Goal: Task Accomplishment & Management: Use online tool/utility

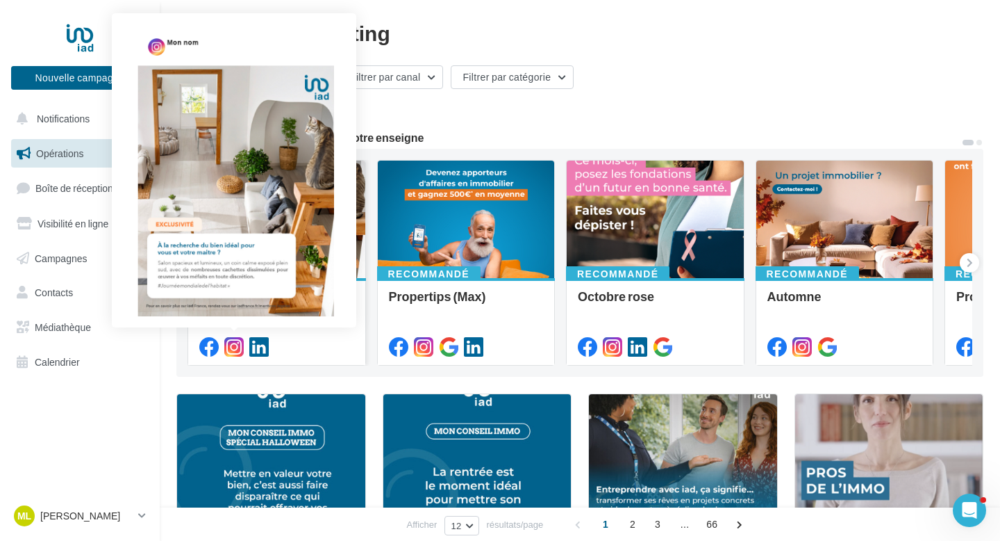
click at [237, 348] on icon at bounding box center [233, 346] width 19 height 19
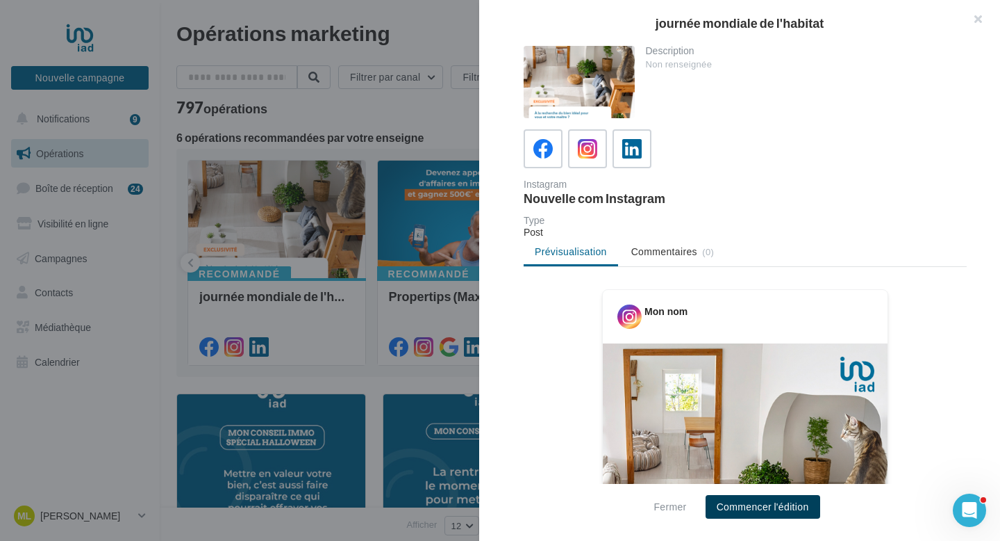
click at [788, 511] on button "Commencer l'édition" at bounding box center [763, 507] width 115 height 24
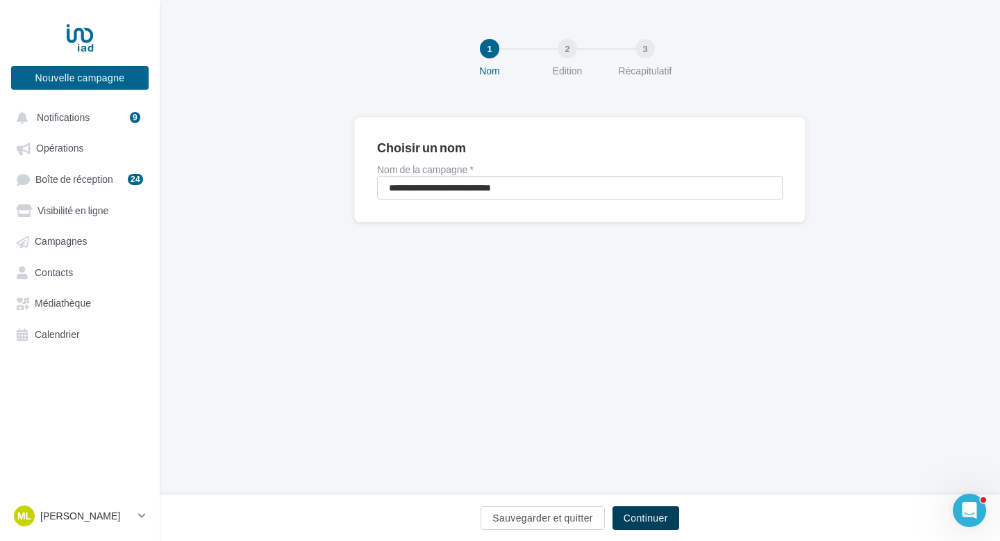
click at [655, 518] on button "Continuer" at bounding box center [646, 518] width 67 height 24
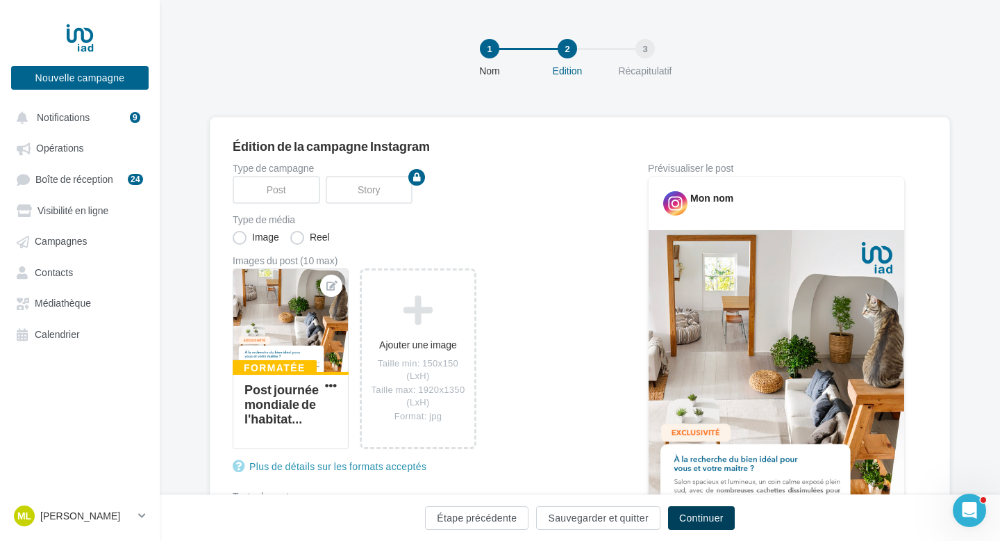
click at [688, 511] on button "Continuer" at bounding box center [701, 518] width 67 height 24
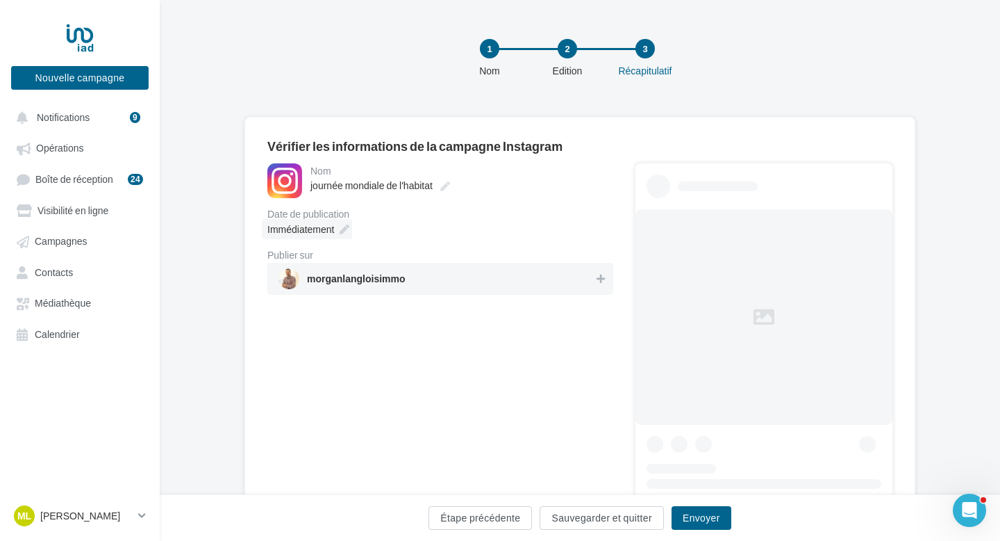
click at [342, 234] on icon at bounding box center [345, 229] width 10 height 10
type input "**********"
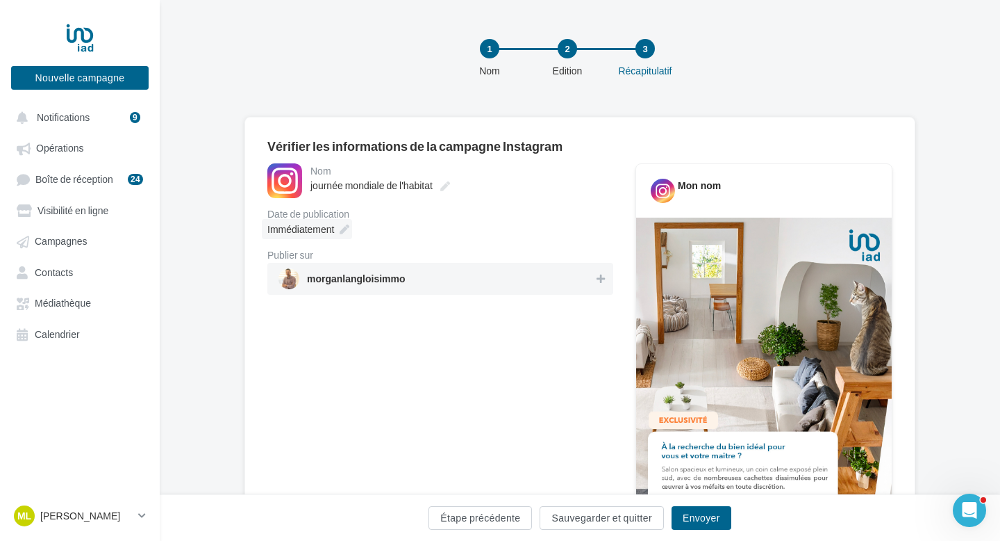
click at [340, 235] on div "Immédiatement" at bounding box center [307, 229] width 90 height 20
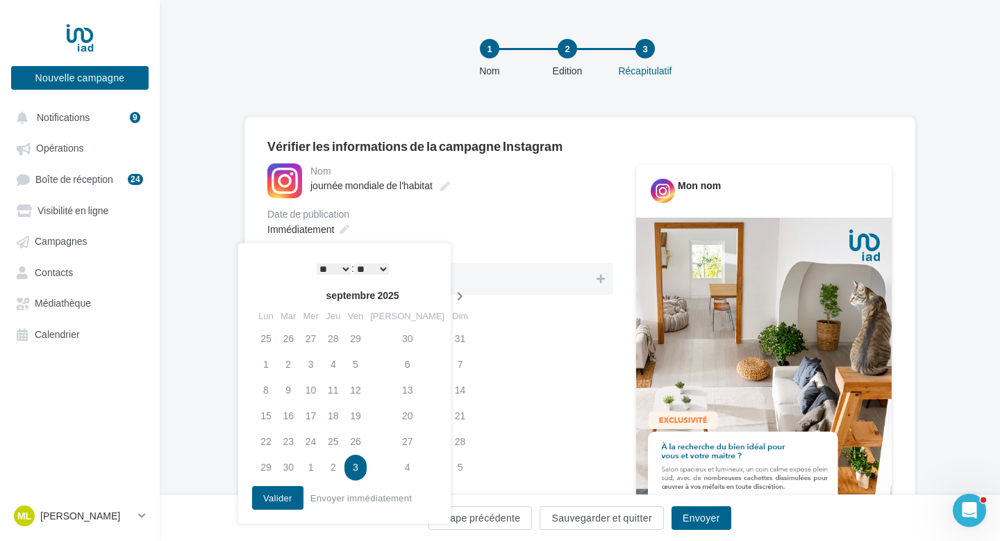
click at [452, 293] on icon at bounding box center [460, 296] width 17 height 10
click at [270, 360] on td "6" at bounding box center [266, 365] width 22 height 26
click at [337, 265] on select "* * * * * * * * * * ** ** ** ** ** ** ** ** ** ** ** ** ** **" at bounding box center [334, 268] width 35 height 11
click at [293, 495] on button "Valider" at bounding box center [277, 498] width 51 height 24
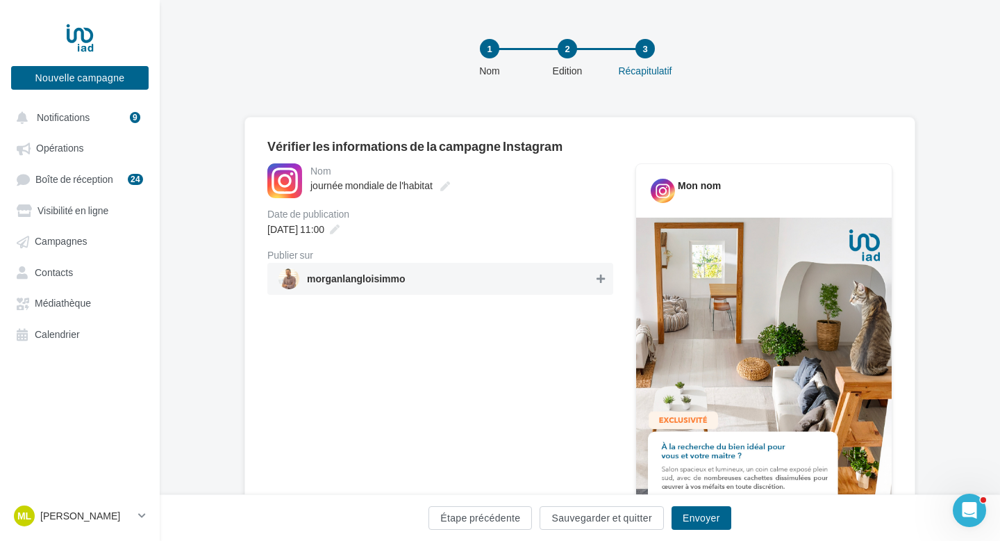
click at [601, 280] on icon at bounding box center [601, 279] width 8 height 10
click at [704, 518] on button "Envoyer" at bounding box center [702, 518] width 60 height 24
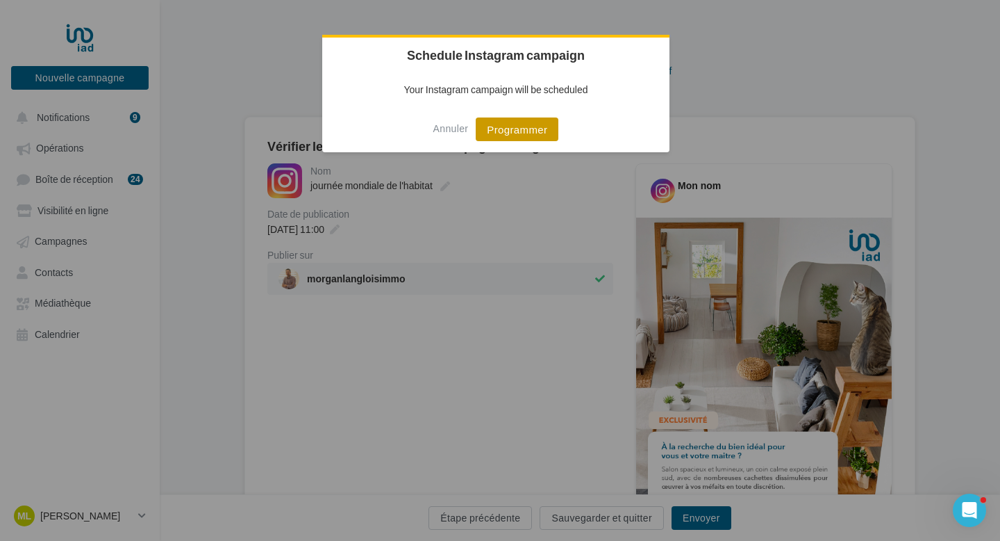
click at [520, 128] on button "Programmer" at bounding box center [517, 129] width 83 height 24
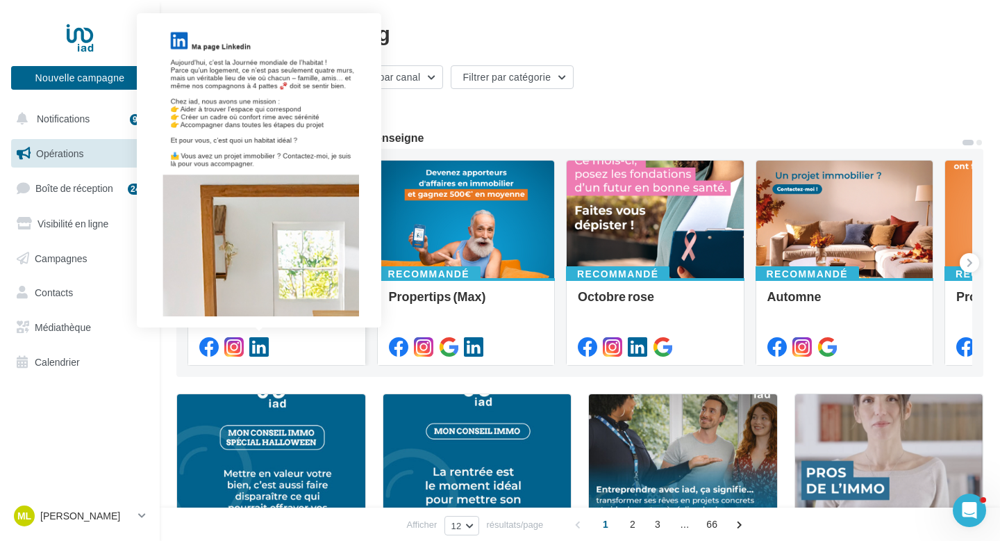
click at [263, 348] on icon at bounding box center [258, 346] width 19 height 19
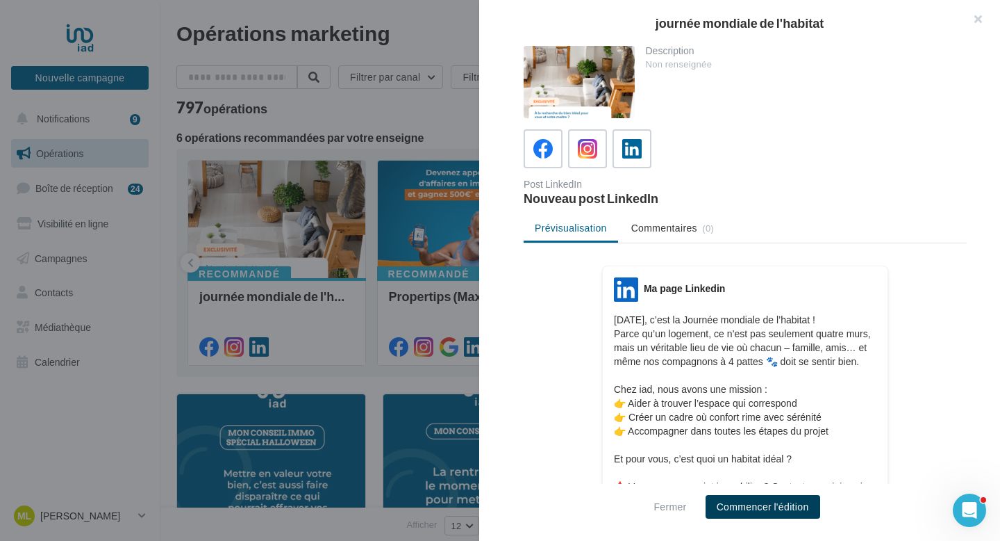
click at [735, 497] on button "Commencer l'édition" at bounding box center [763, 507] width 115 height 24
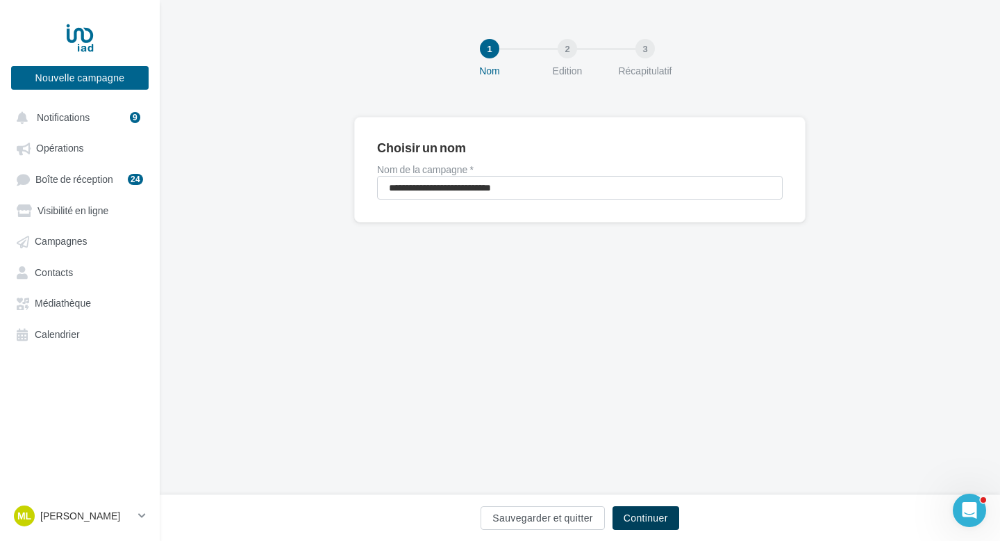
click at [657, 514] on button "Continuer" at bounding box center [646, 518] width 67 height 24
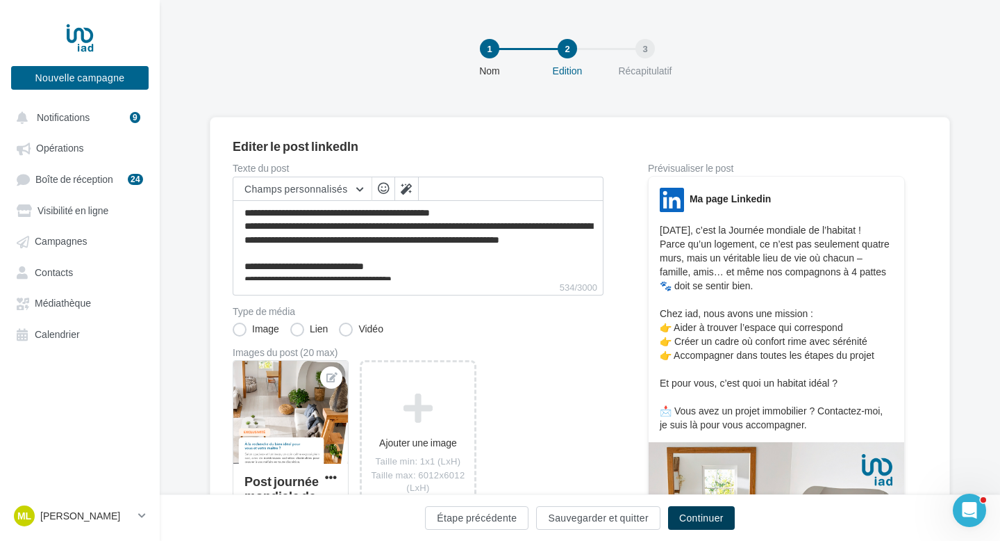
click at [699, 515] on button "Continuer" at bounding box center [701, 518] width 67 height 24
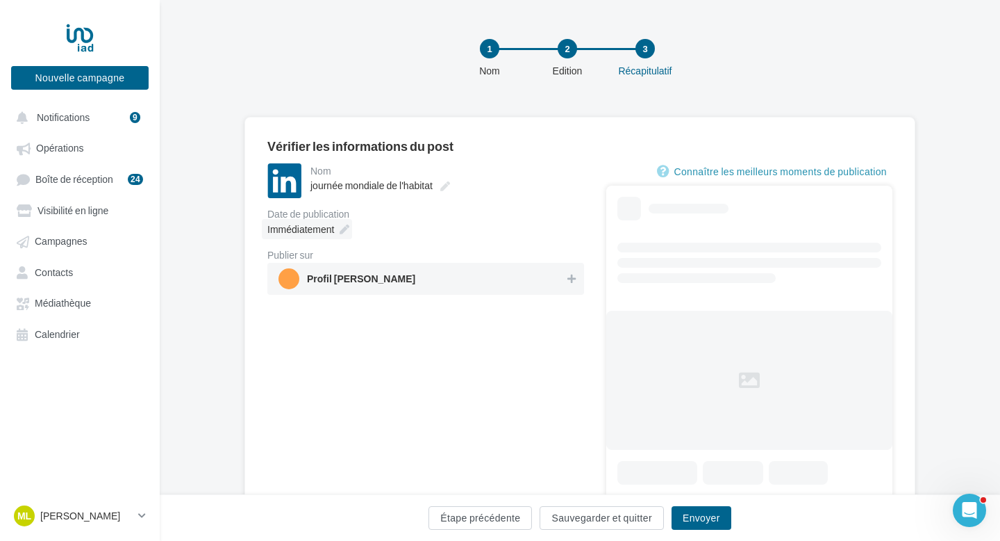
click at [340, 235] on div "Immédiatement" at bounding box center [307, 229] width 90 height 20
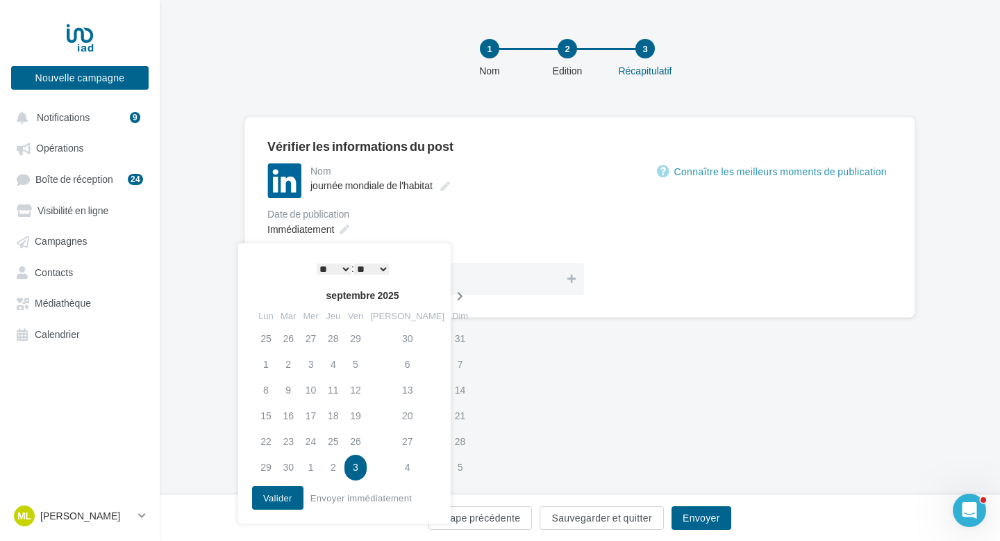
click at [448, 289] on th at bounding box center [460, 295] width 24 height 21
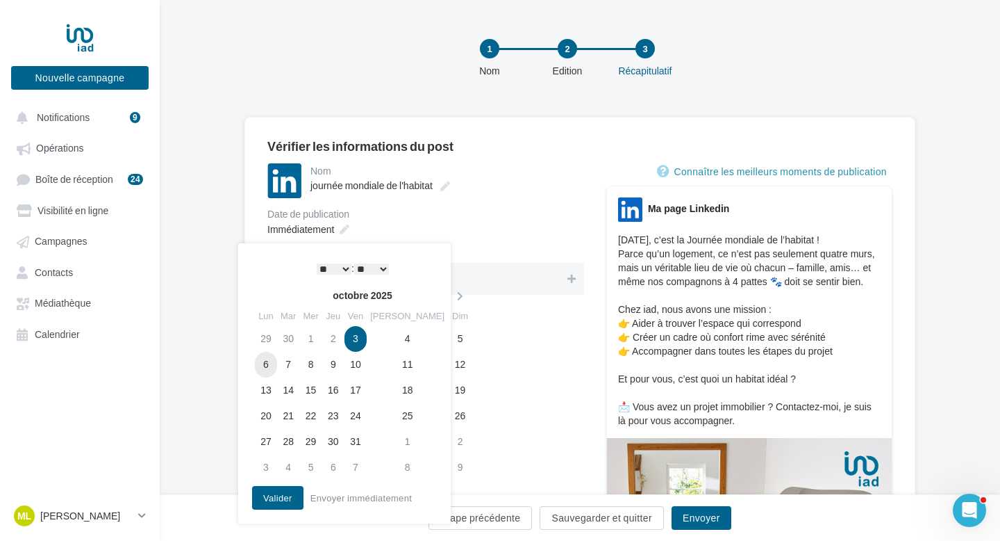
click at [274, 361] on td "6" at bounding box center [266, 365] width 22 height 26
click at [321, 268] on select "* * * * * * * * * * ** ** ** ** ** ** ** ** ** ** ** ** ** **" at bounding box center [334, 268] width 35 height 11
click at [370, 277] on div "* * * * * * * * * * ** ** ** ** ** ** ** ** ** ** ** ** ** ** : ** ** ** ** ** …" at bounding box center [353, 268] width 140 height 21
click at [368, 269] on select "** ** ** ** ** **" at bounding box center [371, 268] width 35 height 11
click at [287, 494] on button "Valider" at bounding box center [277, 498] width 51 height 24
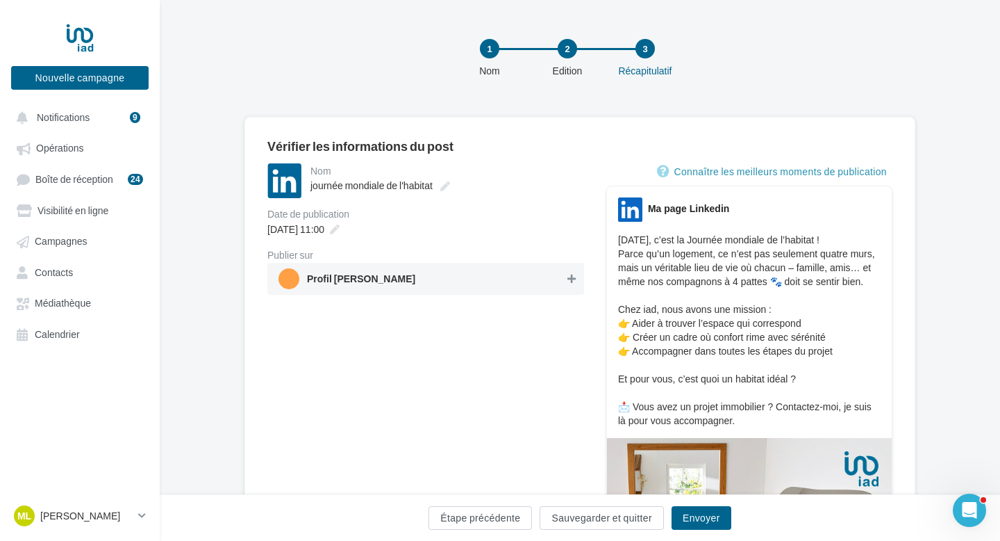
click at [571, 279] on icon at bounding box center [572, 279] width 8 height 10
click at [702, 515] on button "Envoyer" at bounding box center [702, 518] width 60 height 24
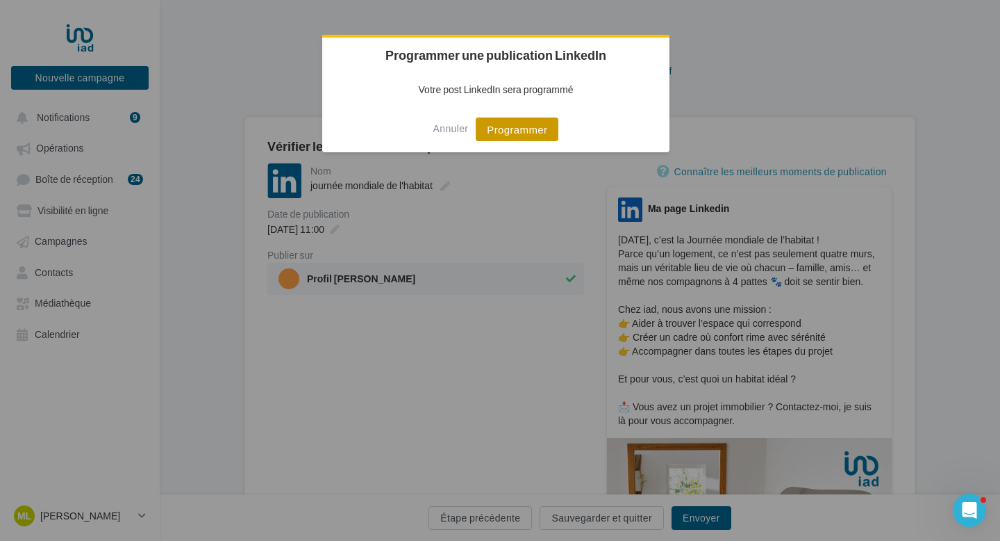
click at [523, 131] on button "Programmer" at bounding box center [517, 129] width 83 height 24
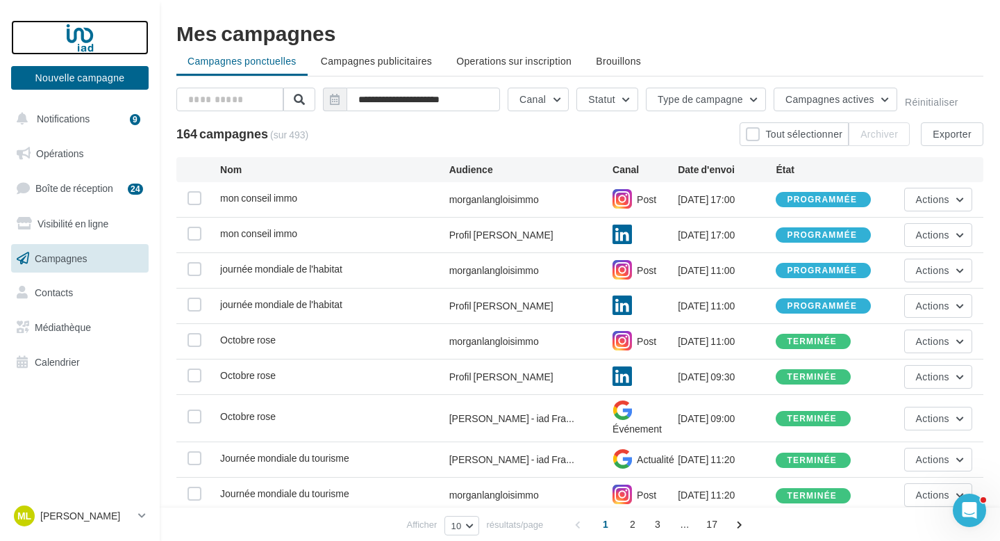
click at [91, 46] on div at bounding box center [79, 37] width 111 height 35
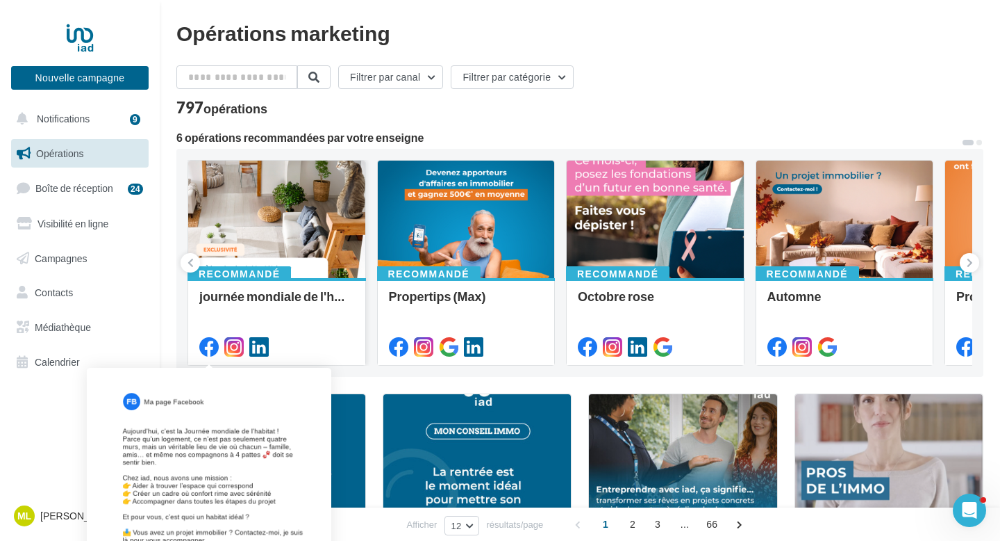
click at [212, 345] on icon at bounding box center [208, 346] width 19 height 19
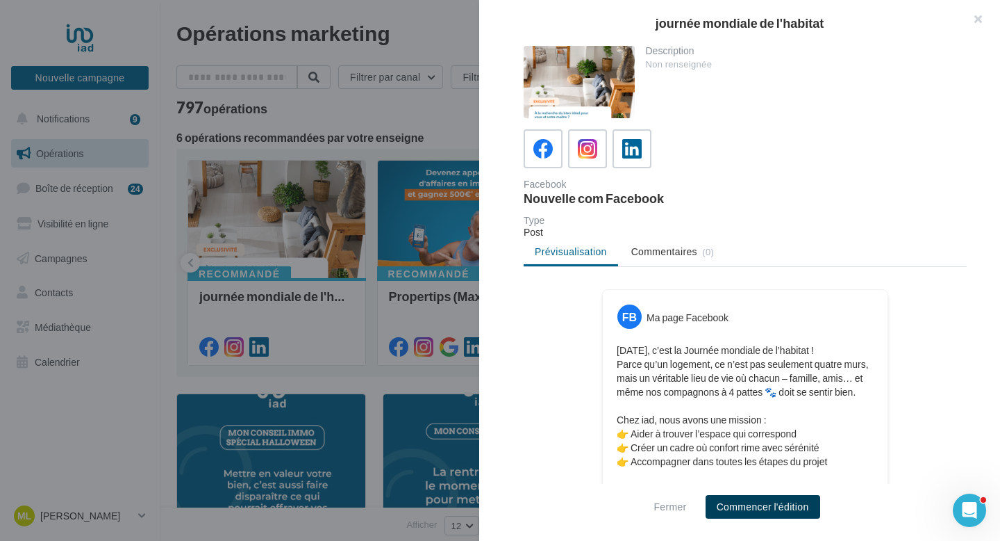
click at [720, 511] on button "Commencer l'édition" at bounding box center [763, 507] width 115 height 24
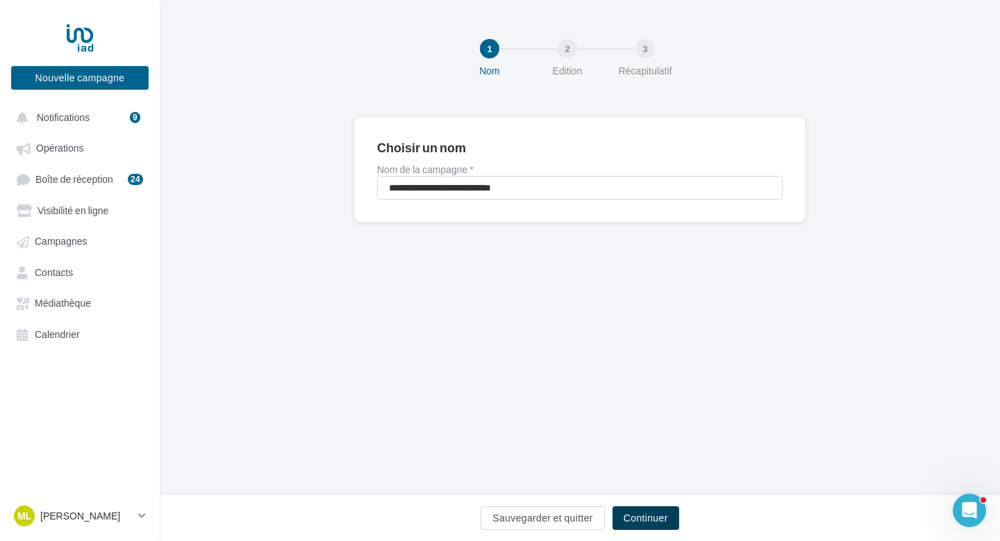
click at [634, 528] on button "Continuer" at bounding box center [646, 518] width 67 height 24
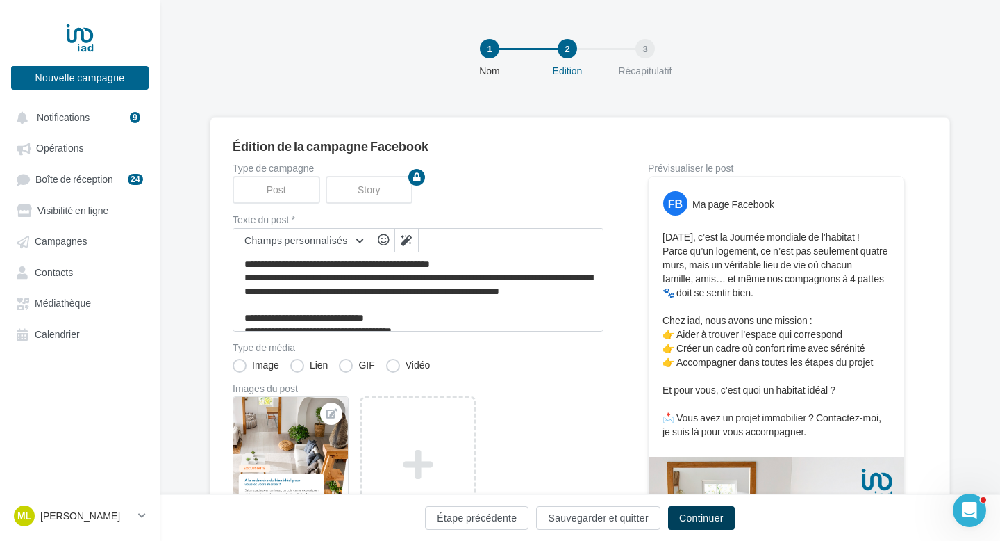
click at [678, 506] on button "Continuer" at bounding box center [701, 518] width 67 height 24
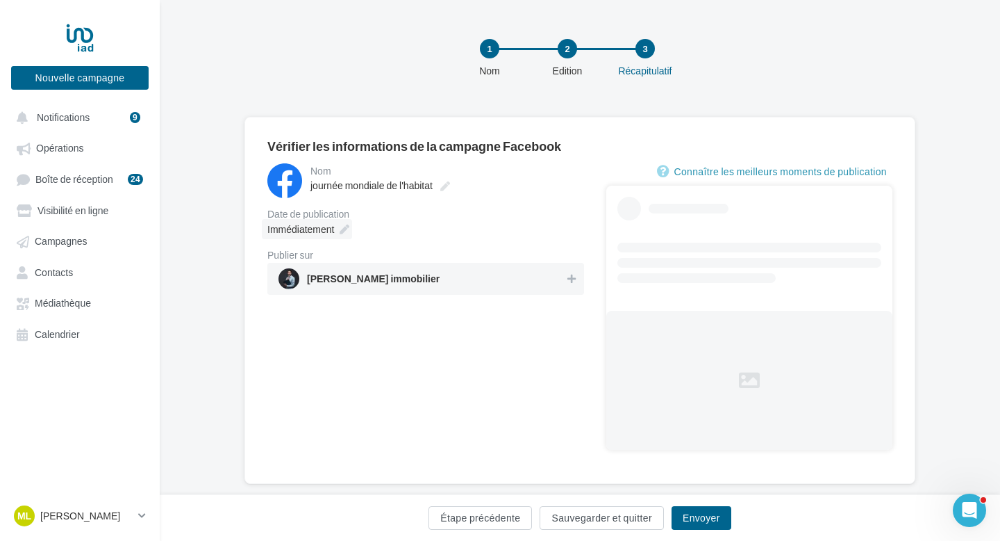
click at [340, 238] on div "Immédiatement" at bounding box center [307, 229] width 90 height 20
type input "**********"
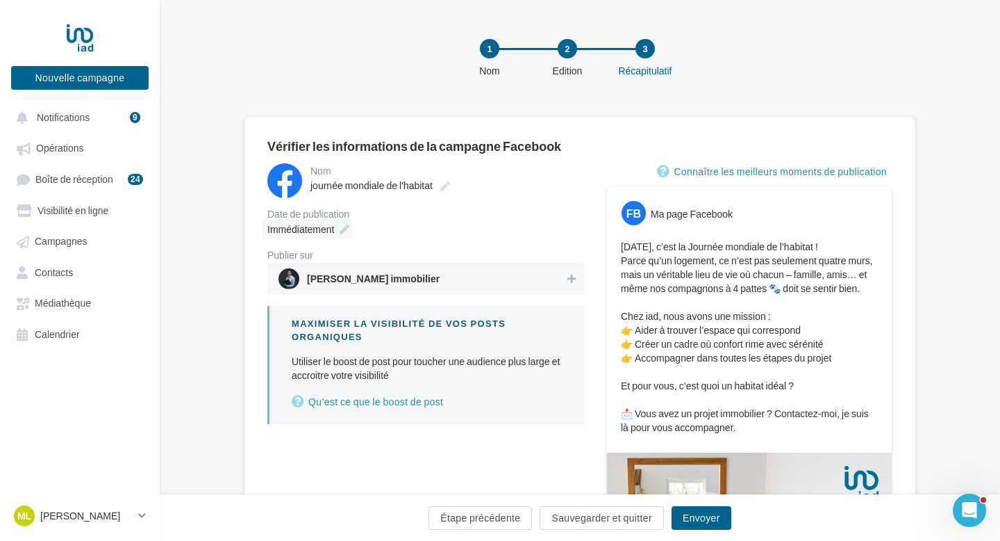
click at [348, 228] on icon at bounding box center [345, 229] width 10 height 10
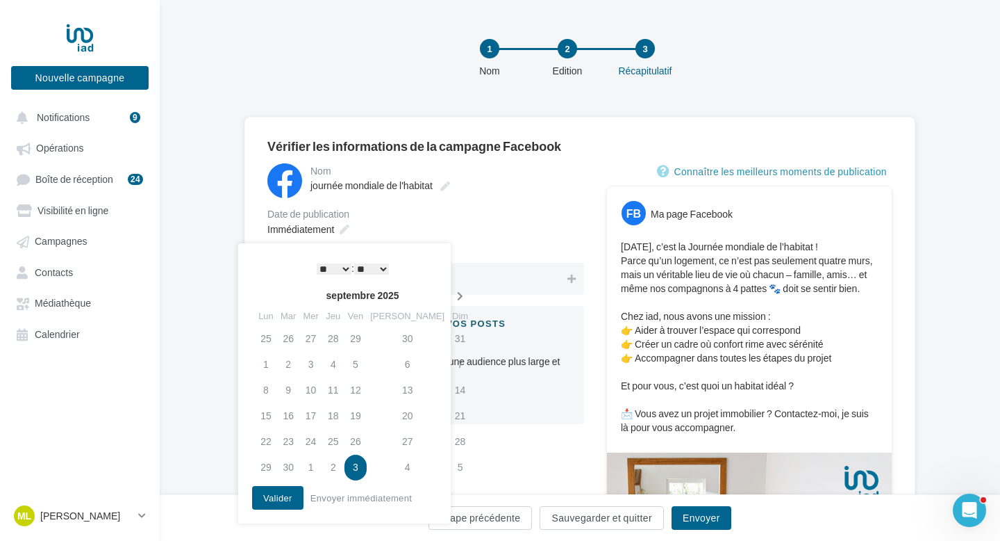
click at [452, 294] on icon at bounding box center [460, 296] width 17 height 10
click at [272, 361] on td "6" at bounding box center [266, 365] width 22 height 26
click at [330, 270] on select "* * * * * * * * * * ** ** ** ** ** ** ** ** ** ** ** ** ** **" at bounding box center [334, 268] width 35 height 11
click at [458, 215] on div "Date de publication" at bounding box center [425, 214] width 317 height 10
click at [287, 495] on button "Valider" at bounding box center [277, 498] width 51 height 24
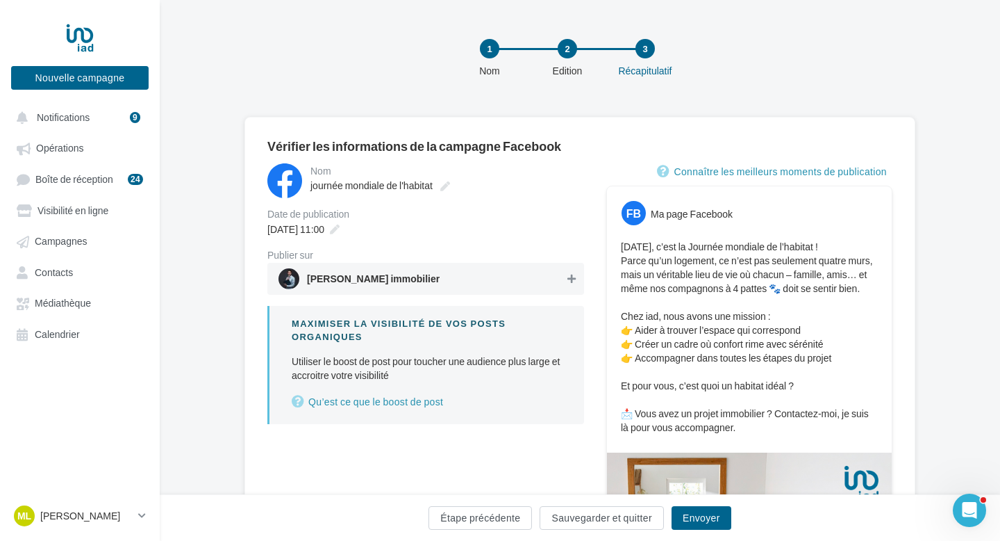
click at [568, 281] on icon at bounding box center [572, 279] width 8 height 10
click at [693, 520] on button "Envoyer" at bounding box center [702, 518] width 60 height 24
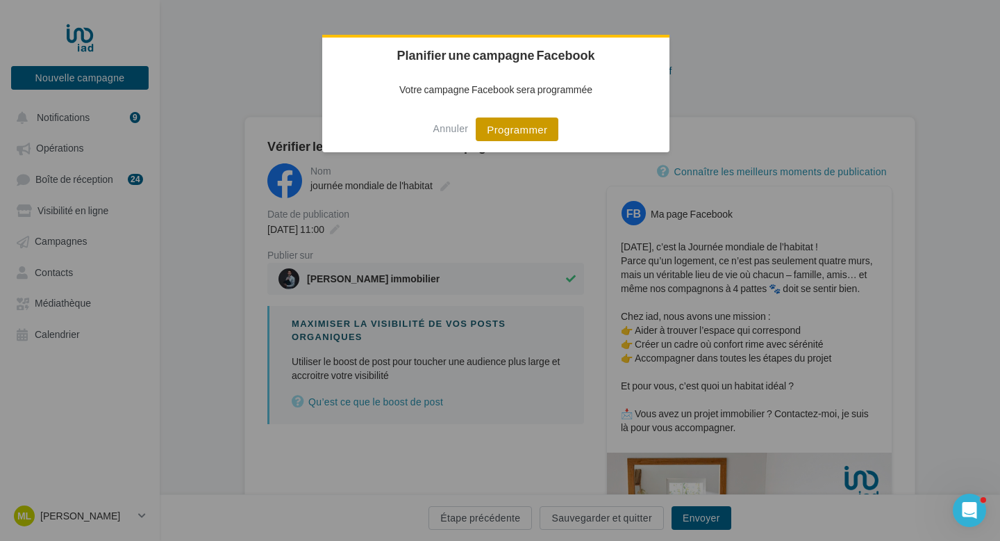
click at [522, 135] on button "Programmer" at bounding box center [517, 129] width 83 height 24
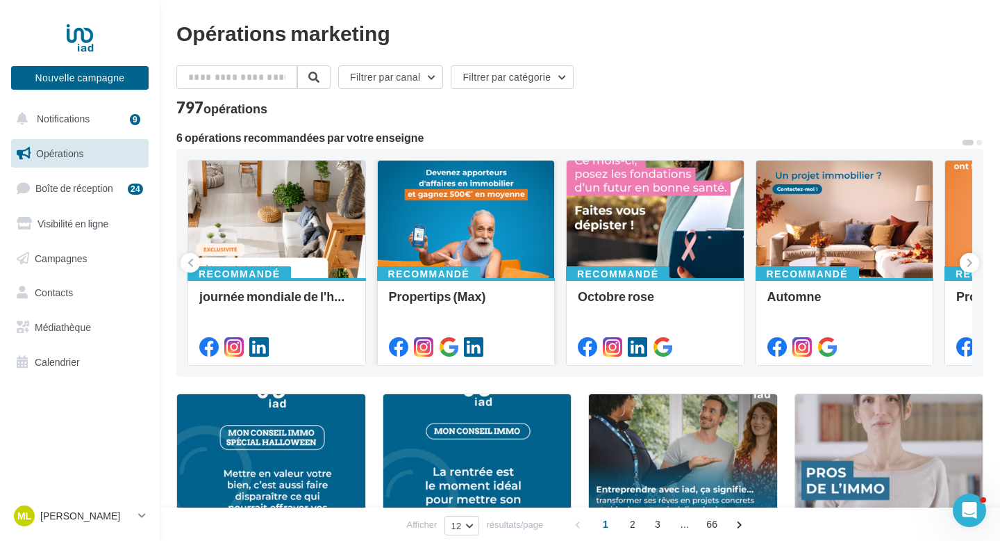
click at [452, 347] on icon at bounding box center [448, 346] width 19 height 19
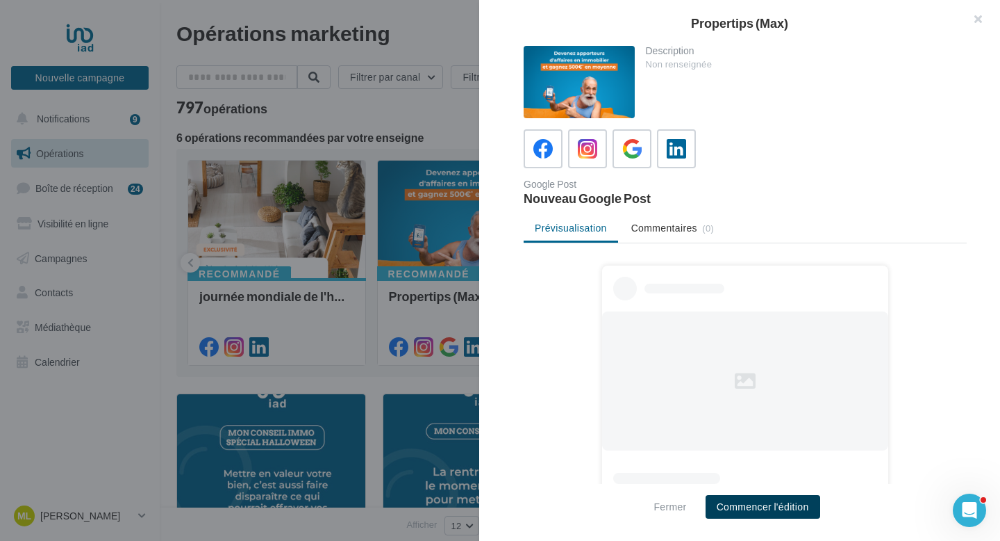
click at [736, 510] on button "Commencer l'édition" at bounding box center [763, 507] width 115 height 24
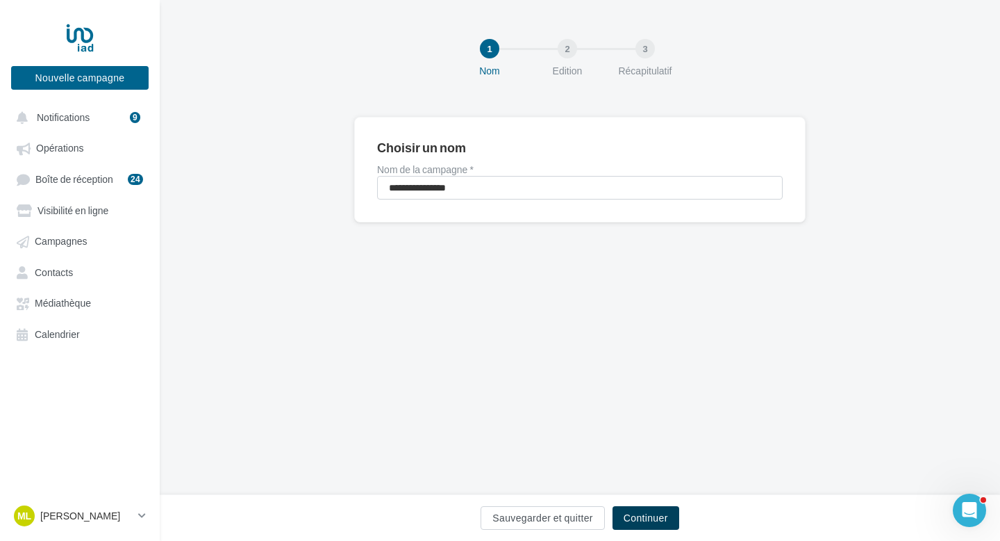
click at [641, 514] on button "Continuer" at bounding box center [646, 518] width 67 height 24
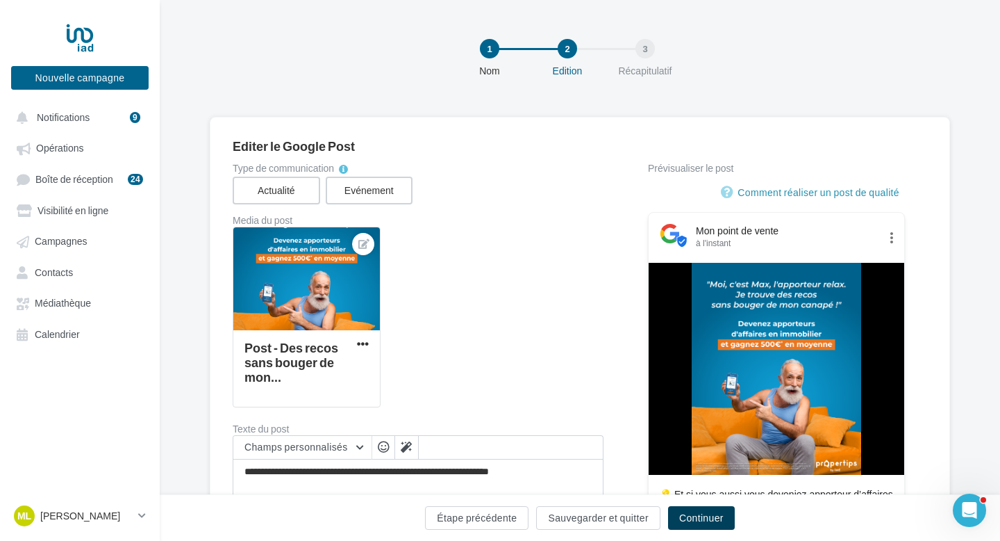
click at [706, 520] on button "Continuer" at bounding box center [701, 518] width 67 height 24
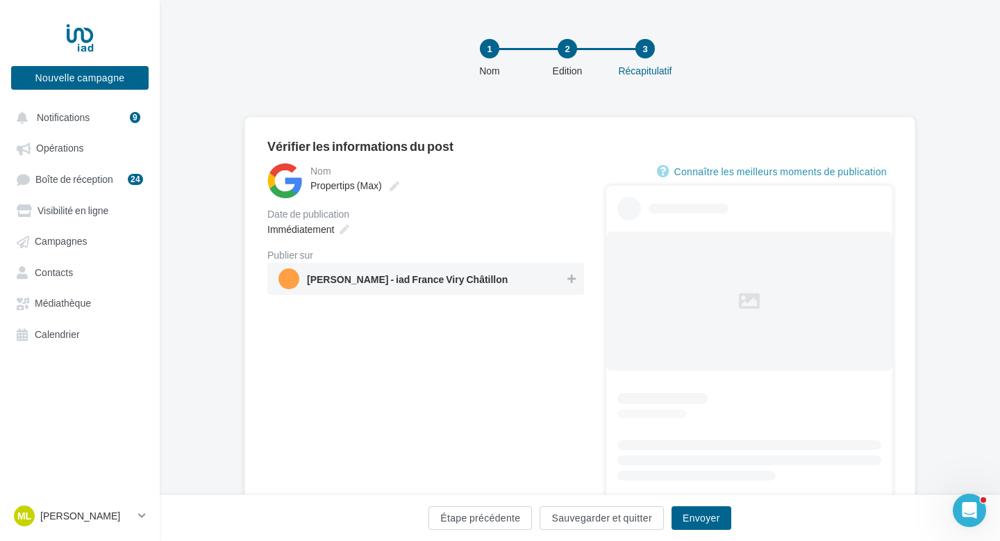
click at [354, 229] on div "Immédiatement" at bounding box center [425, 229] width 317 height 20
click at [347, 231] on icon at bounding box center [345, 229] width 10 height 10
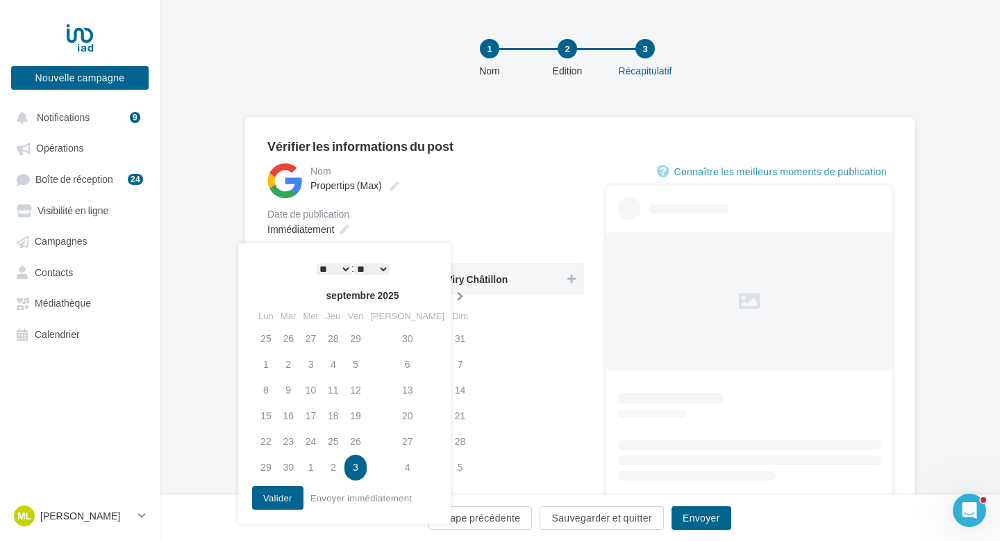
click at [452, 291] on icon at bounding box center [460, 296] width 17 height 10
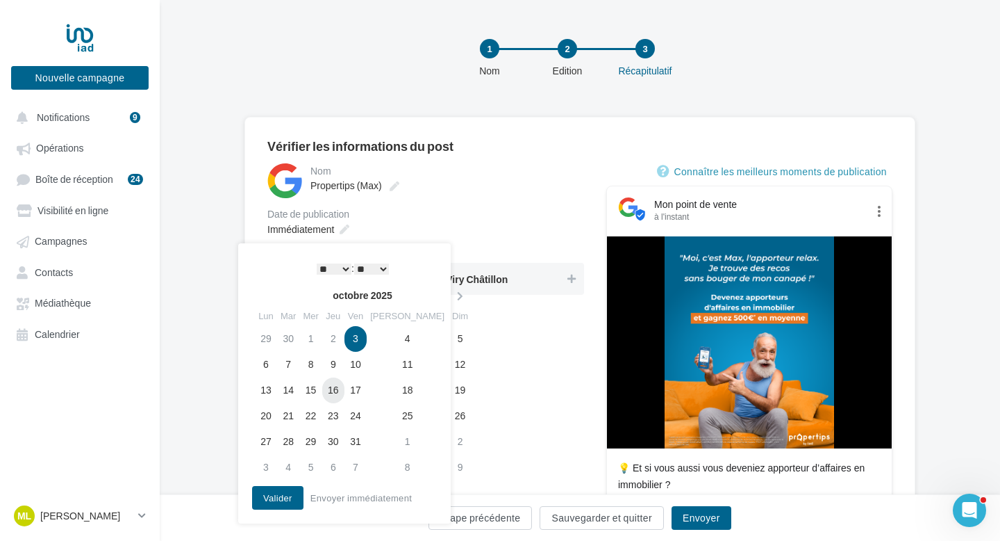
click at [345, 386] on td "16" at bounding box center [333, 390] width 22 height 26
click at [335, 272] on select "* * * * * * * * * * ** ** ** ** ** ** ** ** ** ** ** ** ** **" at bounding box center [334, 268] width 35 height 11
click at [293, 502] on button "Valider" at bounding box center [277, 498] width 51 height 24
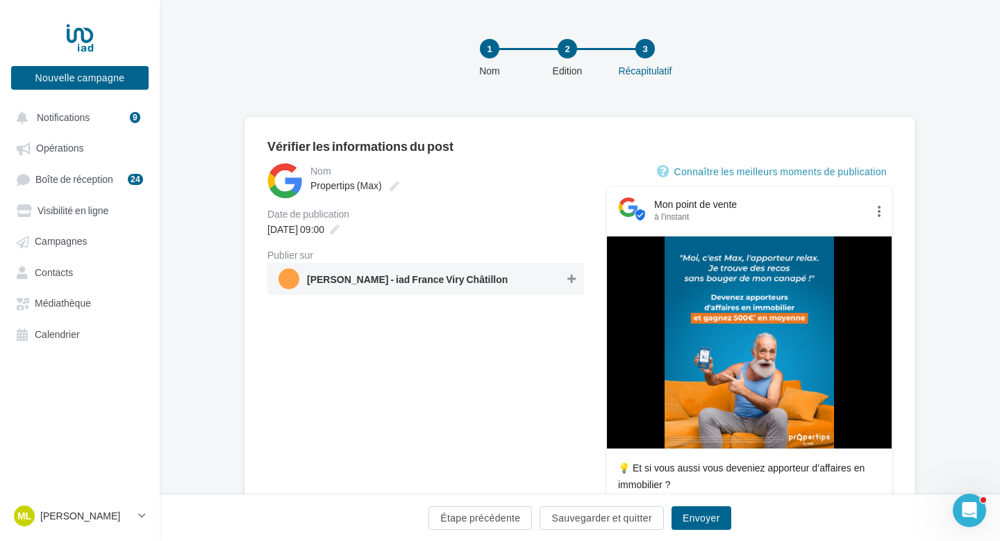
click at [570, 279] on icon at bounding box center [572, 279] width 8 height 10
click at [708, 518] on button "Envoyer" at bounding box center [702, 518] width 60 height 24
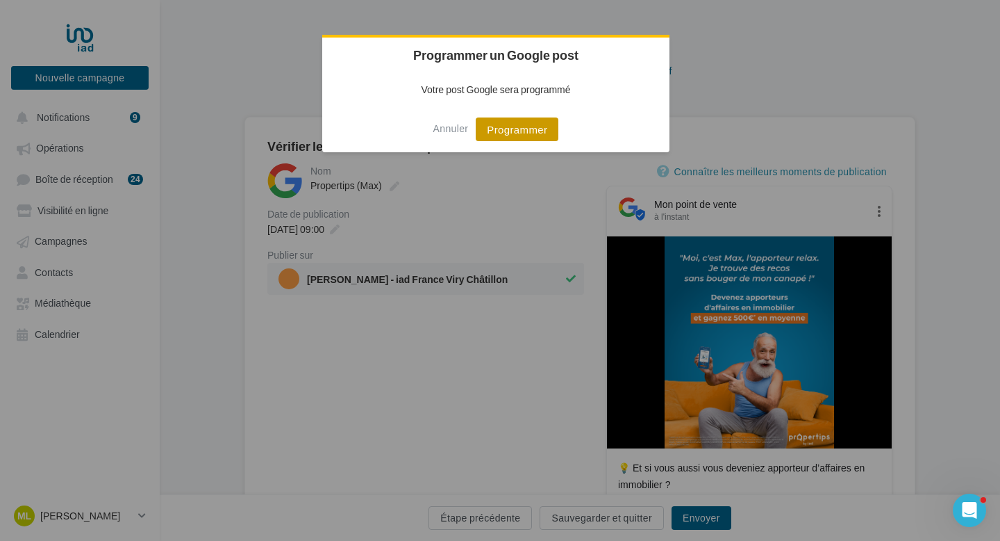
click at [529, 128] on button "Programmer" at bounding box center [517, 129] width 83 height 24
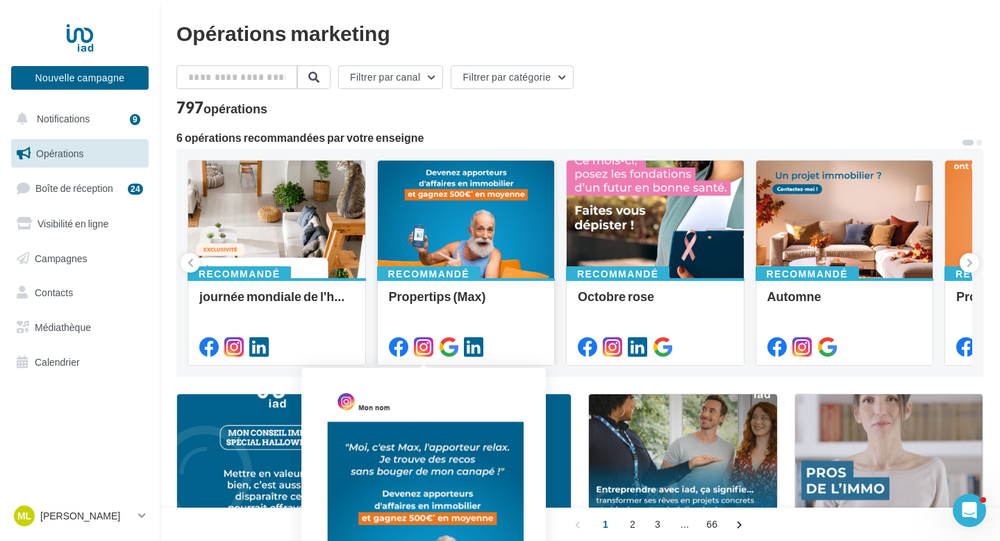
click at [420, 351] on icon at bounding box center [423, 346] width 19 height 19
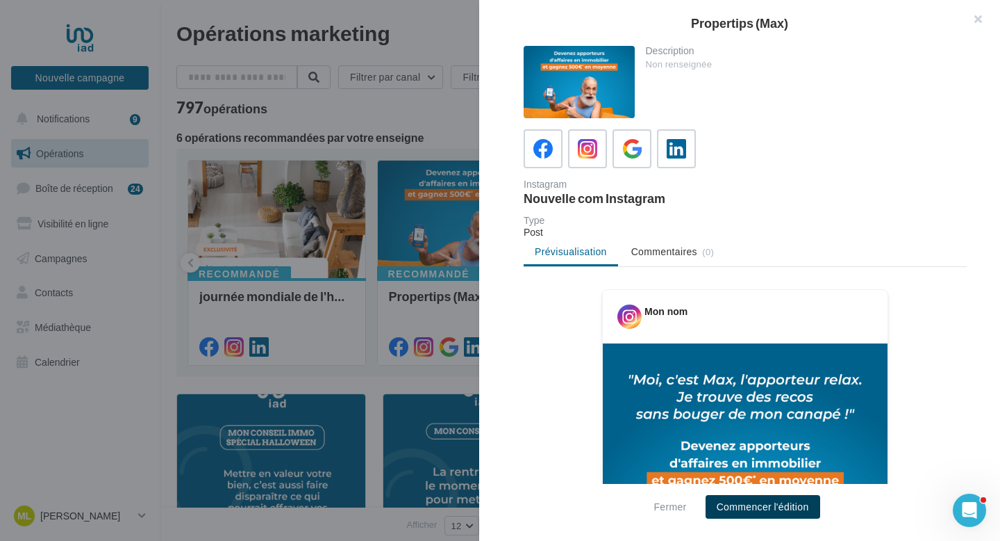
click at [766, 502] on button "Commencer l'édition" at bounding box center [763, 507] width 115 height 24
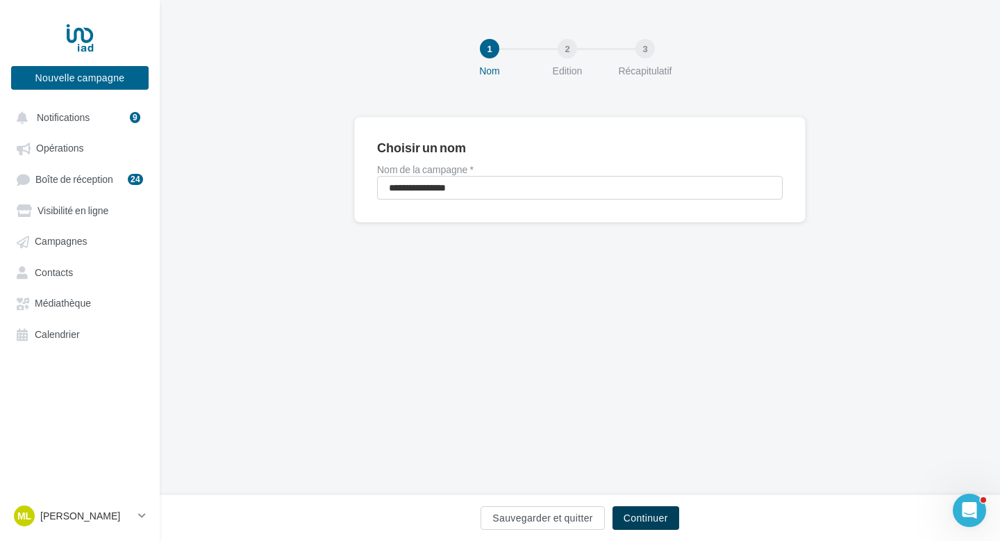
click at [636, 515] on button "Continuer" at bounding box center [646, 518] width 67 height 24
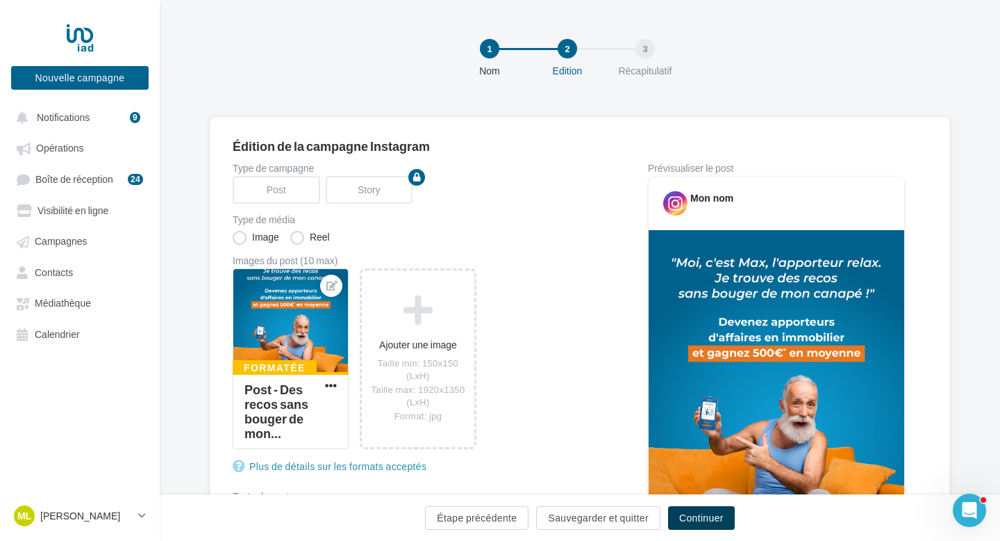
click at [700, 527] on button "Continuer" at bounding box center [701, 518] width 67 height 24
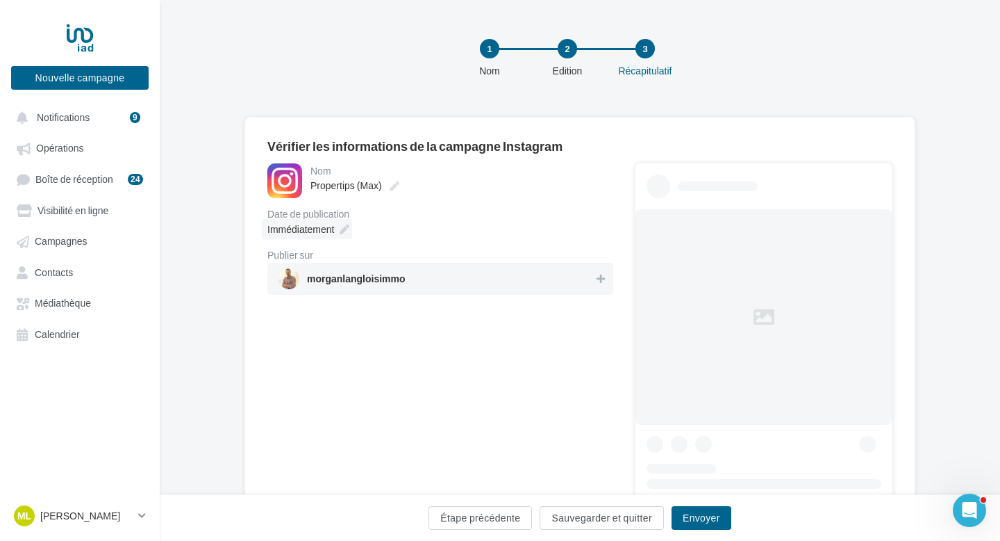
click at [346, 228] on icon at bounding box center [345, 229] width 10 height 10
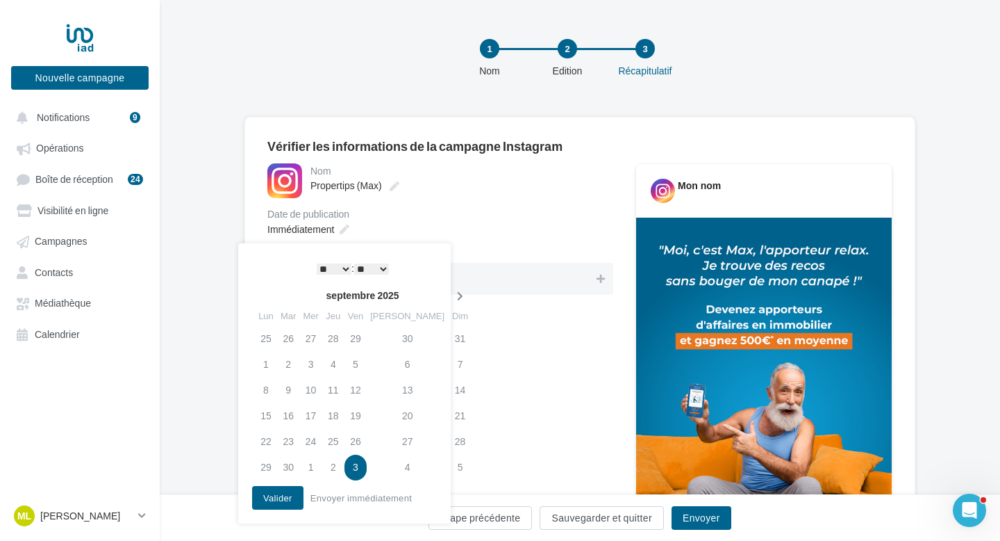
click at [452, 295] on icon at bounding box center [460, 296] width 17 height 10
click at [345, 385] on td "16" at bounding box center [333, 390] width 22 height 26
click at [327, 269] on select "* * * * * * * * * * ** ** ** ** ** ** ** ** ** ** ** ** ** **" at bounding box center [334, 268] width 35 height 11
click at [291, 498] on button "Valider" at bounding box center [277, 498] width 51 height 24
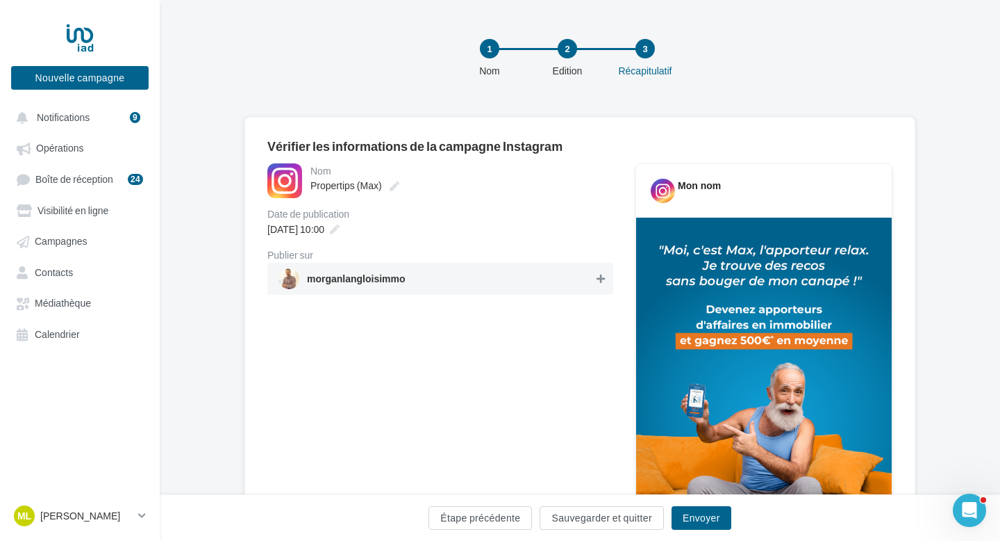
click at [601, 279] on icon at bounding box center [601, 279] width 8 height 10
click at [708, 519] on button "Envoyer" at bounding box center [702, 518] width 60 height 24
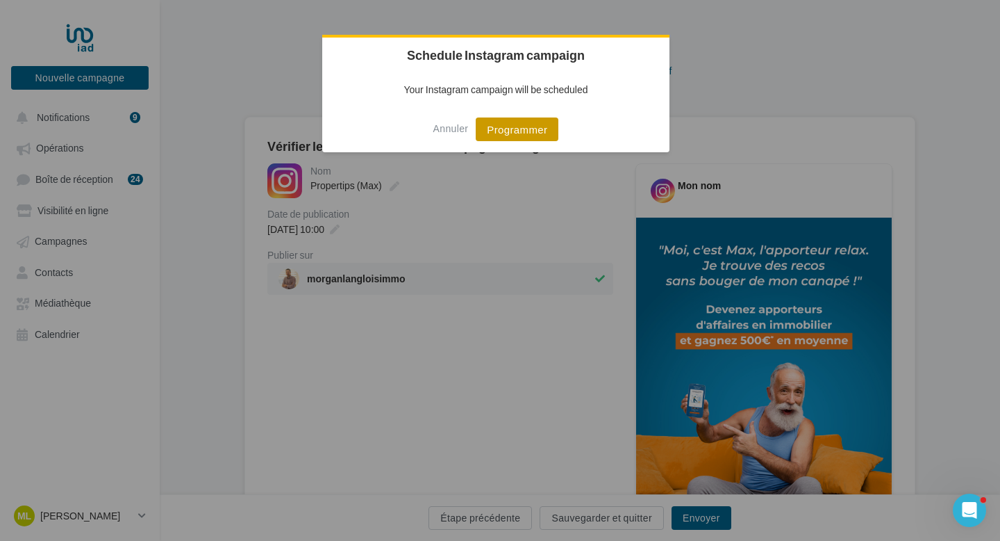
click at [524, 131] on button "Programmer" at bounding box center [517, 129] width 83 height 24
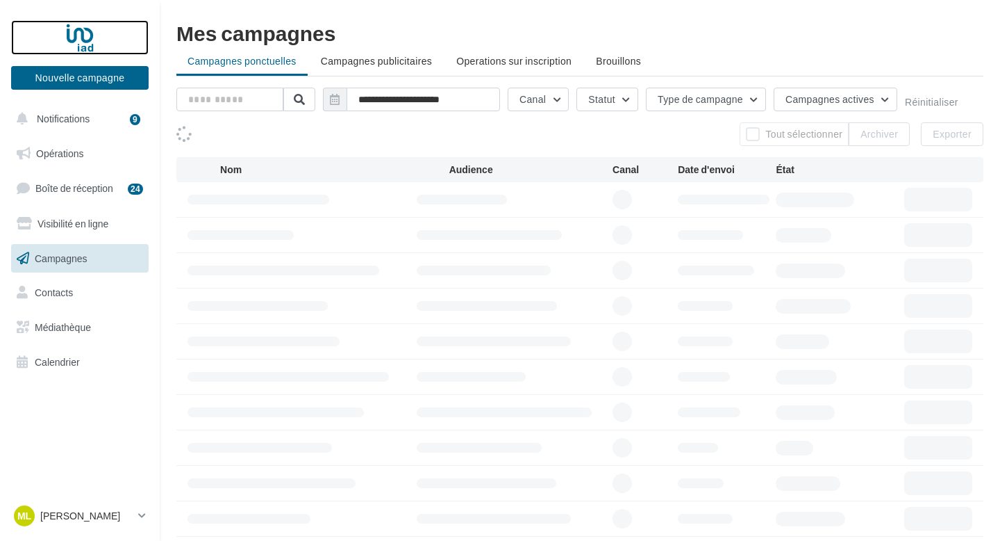
click at [81, 35] on div at bounding box center [79, 37] width 111 height 35
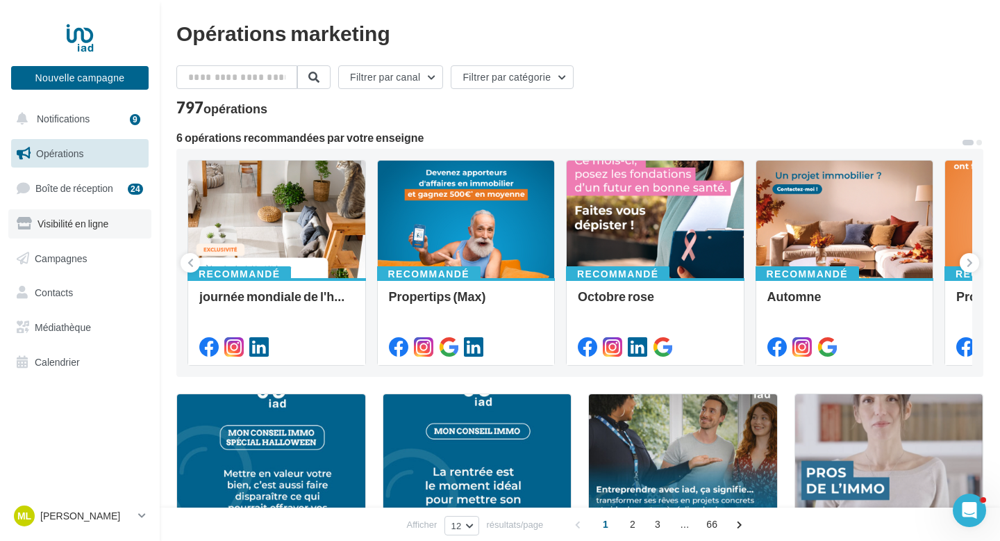
click at [101, 219] on span "Visibilité en ligne" at bounding box center [73, 223] width 71 height 12
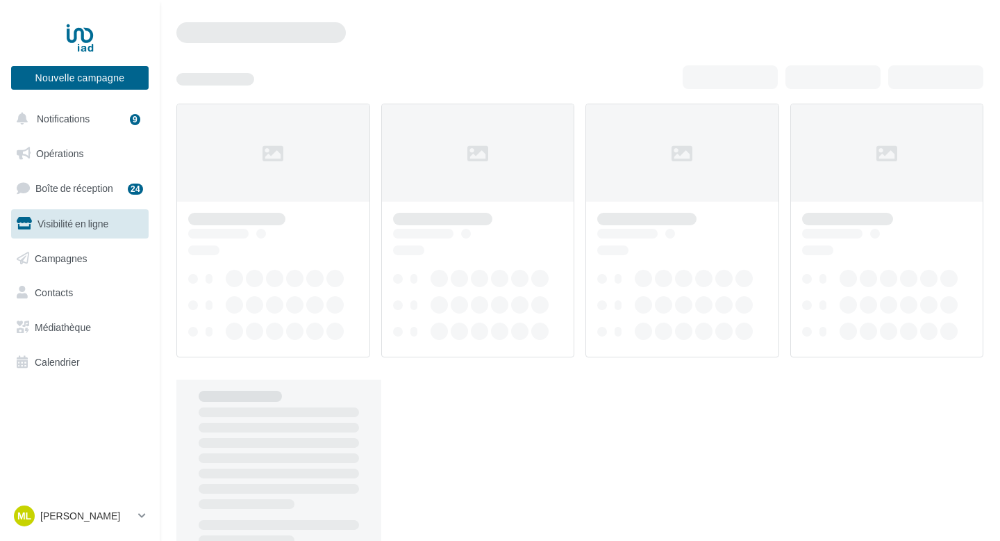
click at [84, 263] on span "Campagnes" at bounding box center [61, 257] width 53 height 12
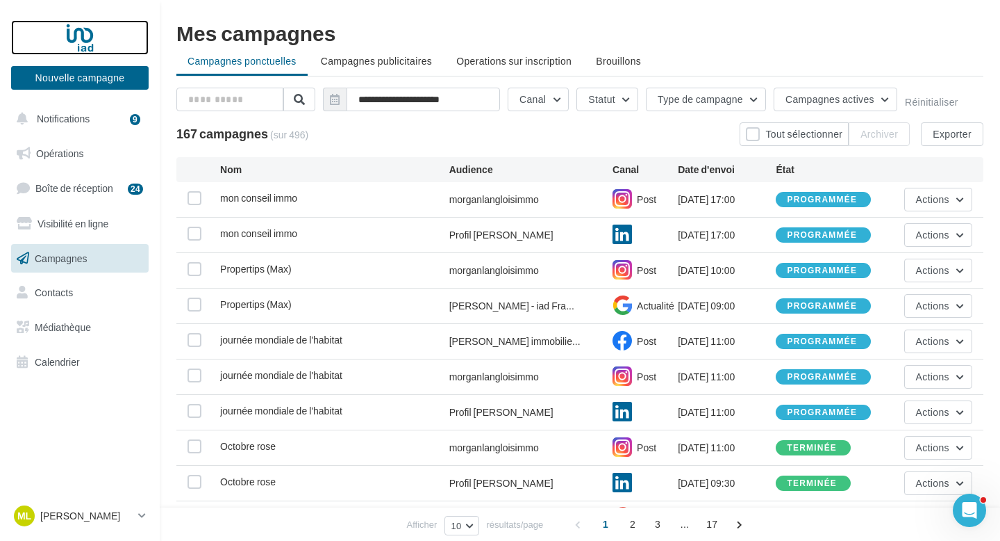
click at [81, 35] on div at bounding box center [79, 37] width 111 height 35
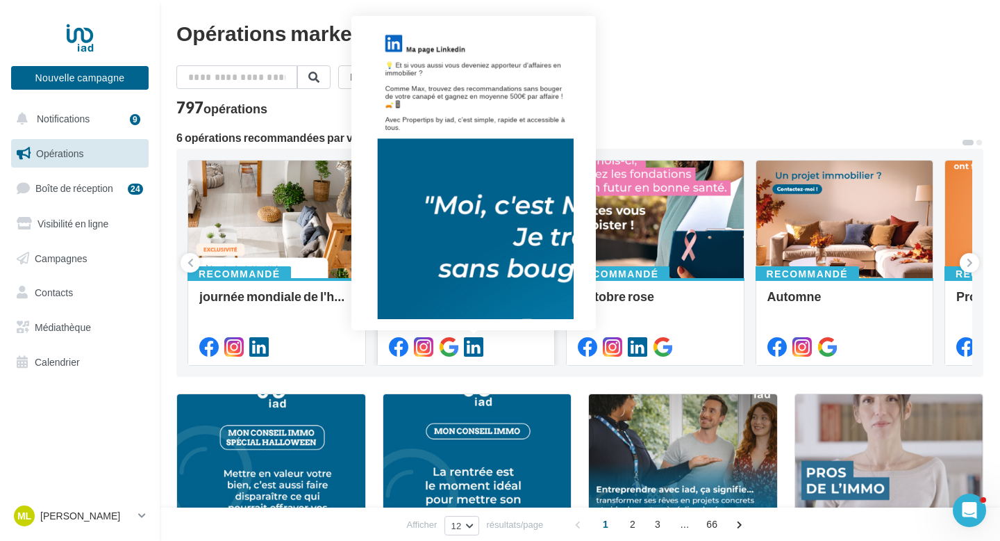
click at [472, 345] on icon at bounding box center [473, 346] width 19 height 19
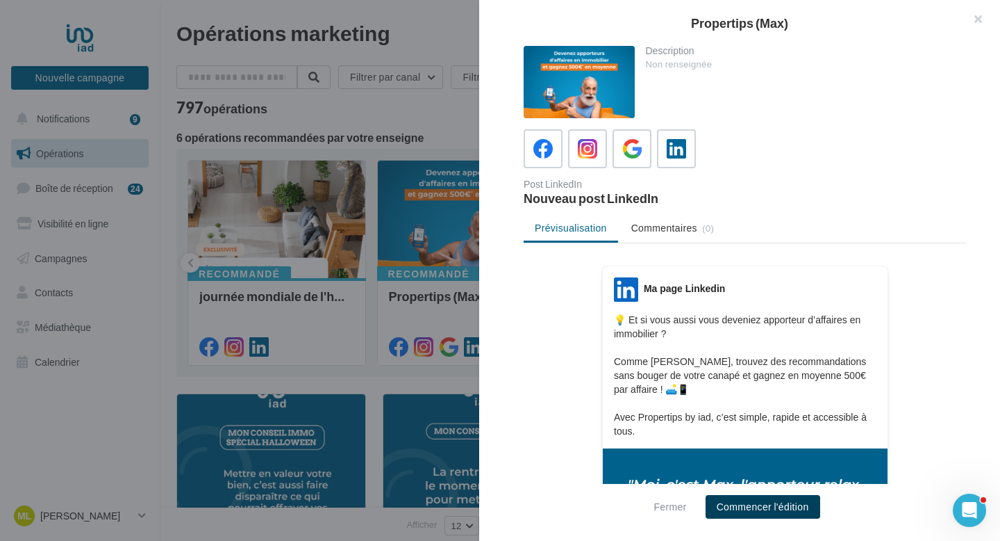
click at [807, 515] on button "Commencer l'édition" at bounding box center [763, 507] width 115 height 24
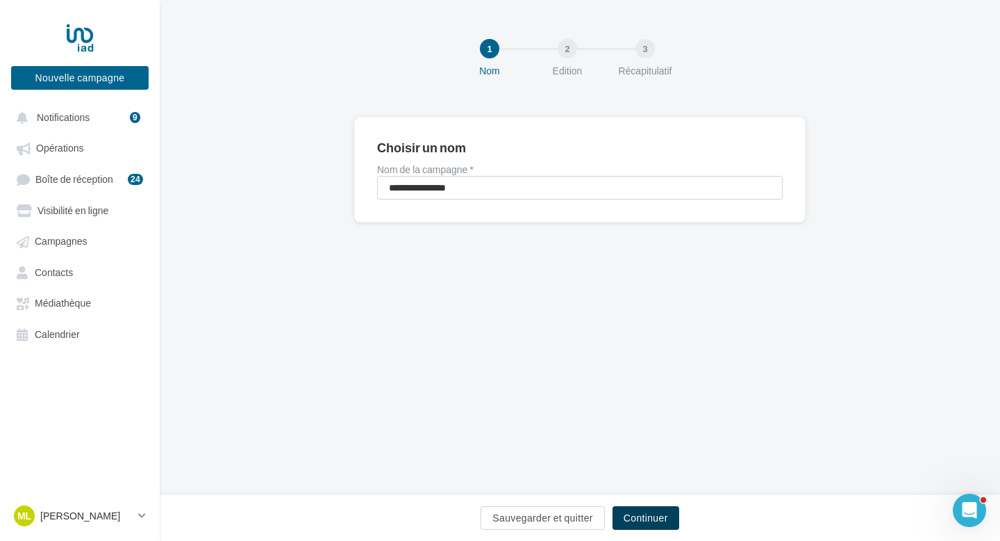
click at [651, 521] on button "Continuer" at bounding box center [646, 518] width 67 height 24
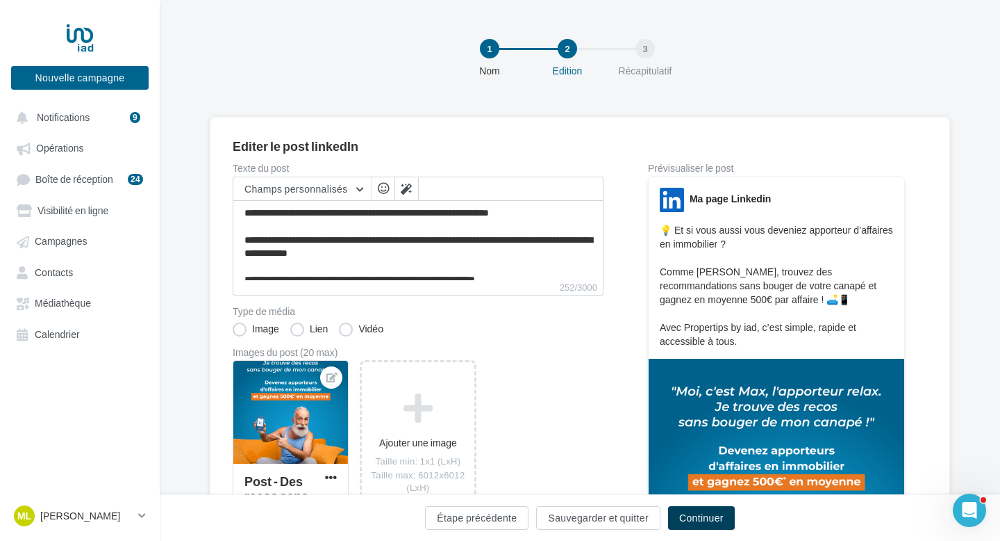
click at [677, 516] on button "Continuer" at bounding box center [701, 518] width 67 height 24
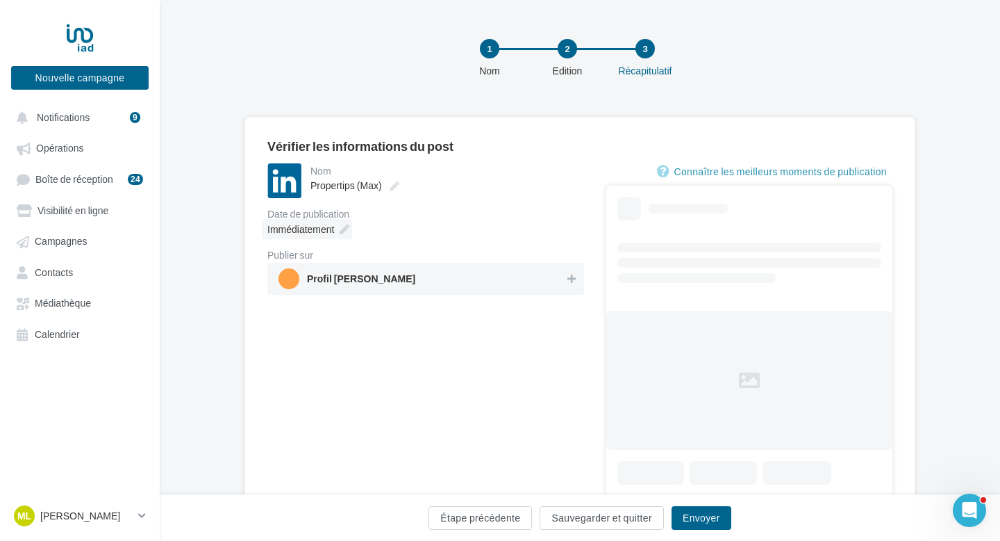
click at [347, 229] on icon at bounding box center [345, 229] width 10 height 10
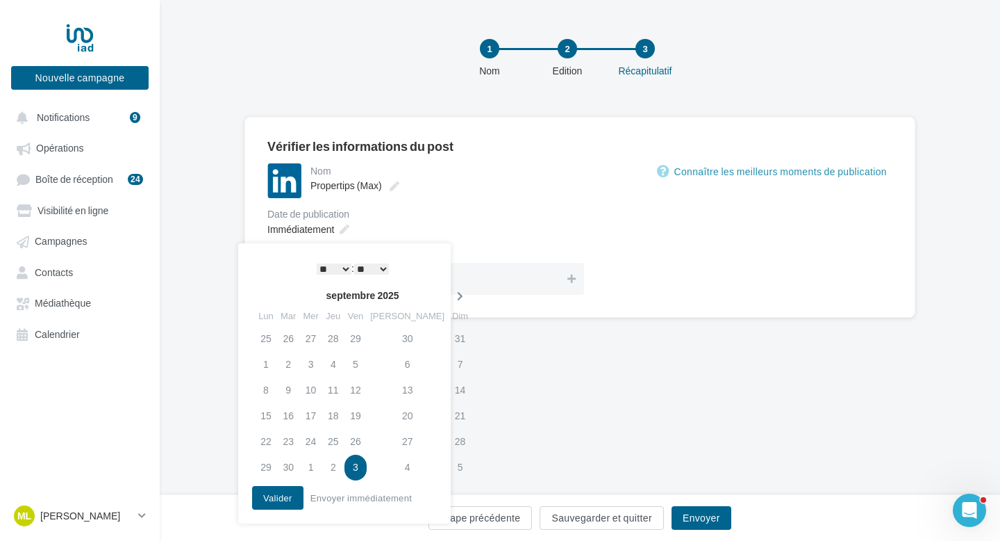
click at [452, 293] on icon at bounding box center [460, 296] width 17 height 10
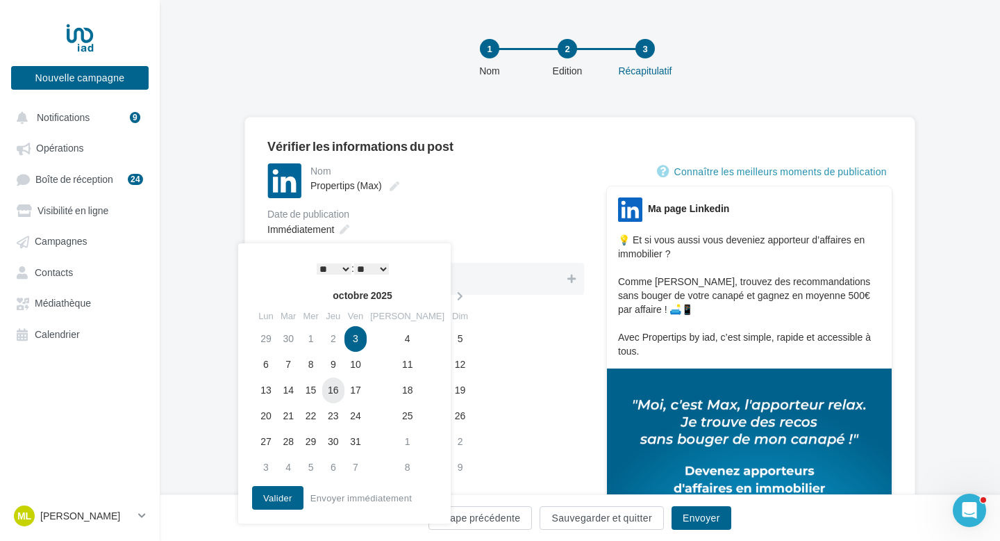
click at [342, 388] on td "16" at bounding box center [333, 390] width 22 height 26
click at [329, 269] on select "* * * * * * * * * * ** ** ** ** ** ** ** ** ** ** ** ** ** **" at bounding box center [334, 268] width 35 height 11
click at [279, 495] on button "Valider" at bounding box center [277, 498] width 51 height 24
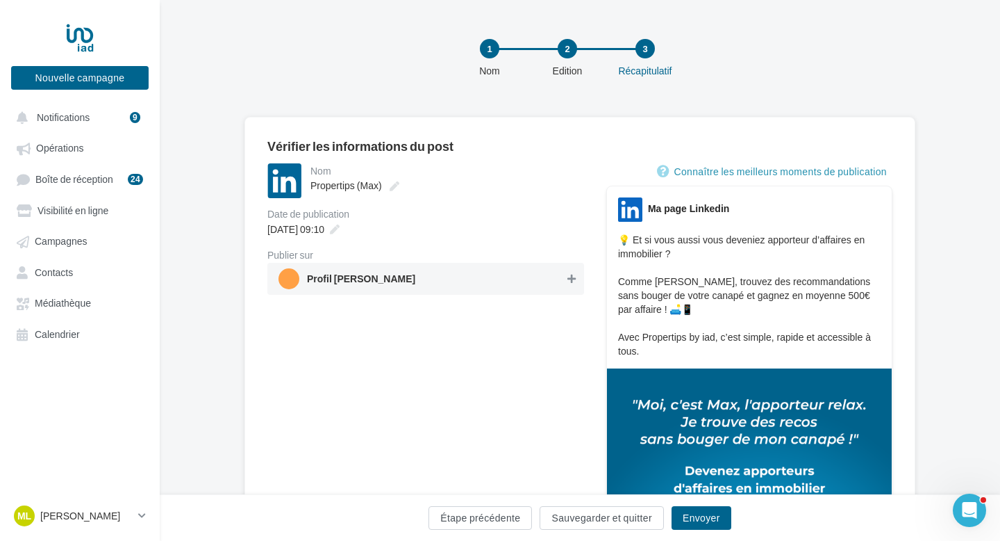
click at [577, 277] on button at bounding box center [572, 278] width 14 height 17
click at [696, 516] on button "Envoyer" at bounding box center [702, 518] width 60 height 24
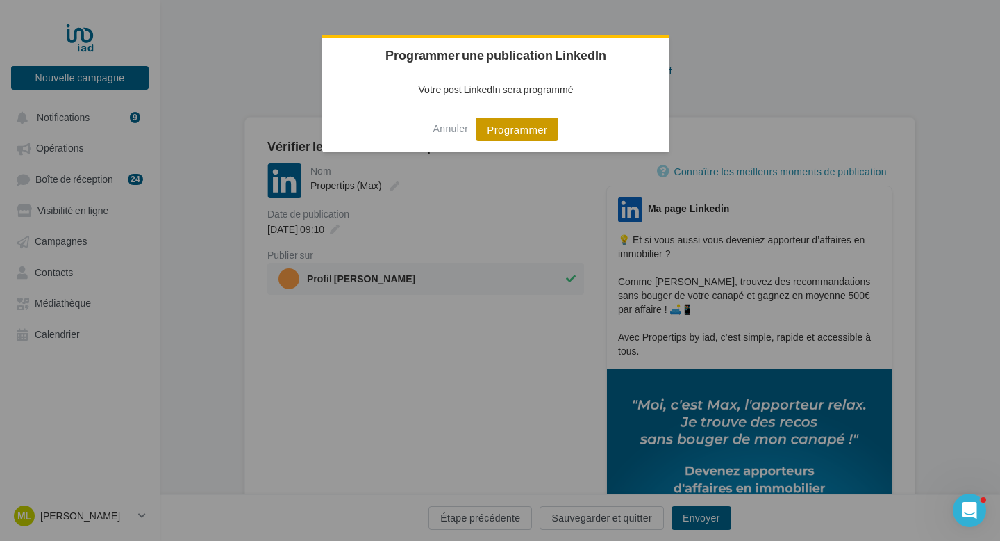
click at [512, 128] on button "Programmer" at bounding box center [517, 129] width 83 height 24
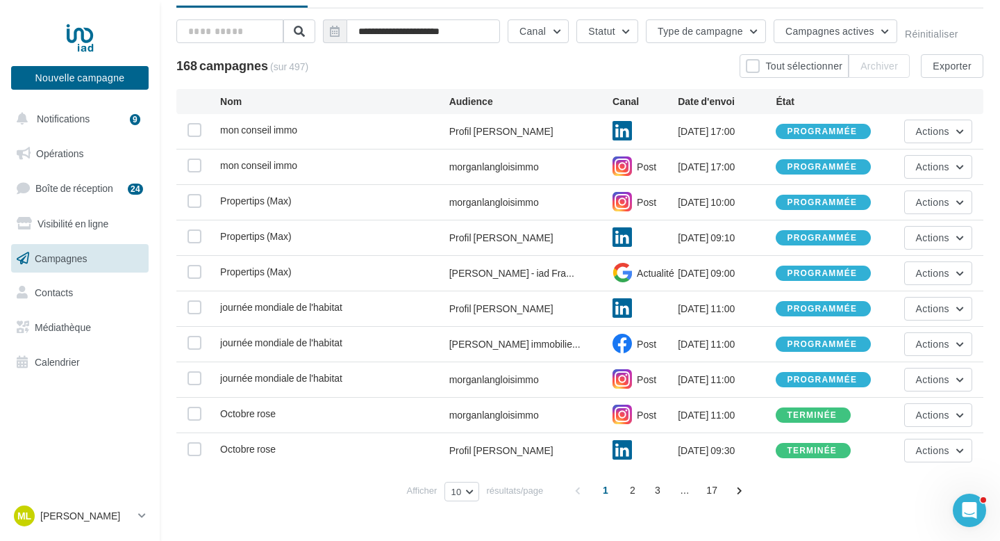
scroll to position [94, 0]
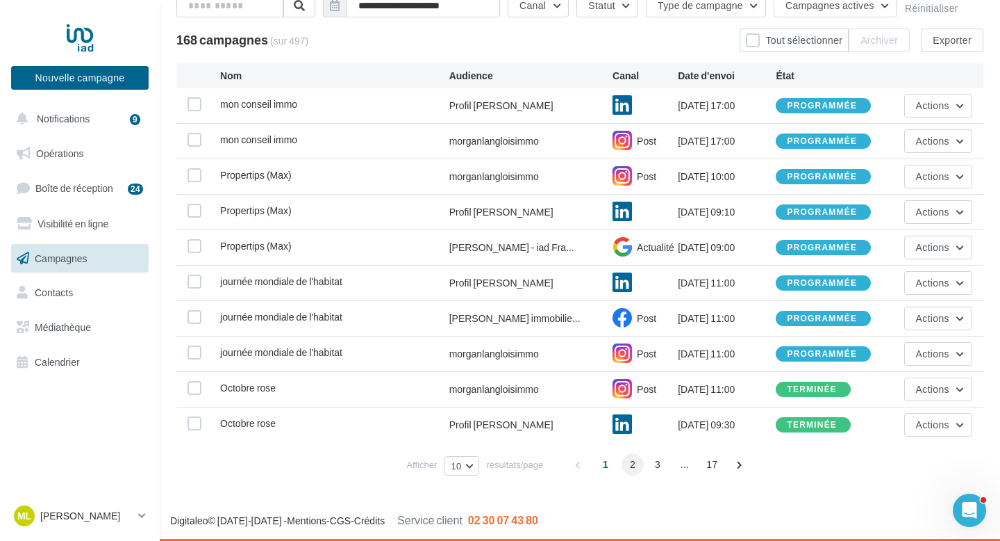
click at [635, 463] on span "2" at bounding box center [633, 464] width 22 height 22
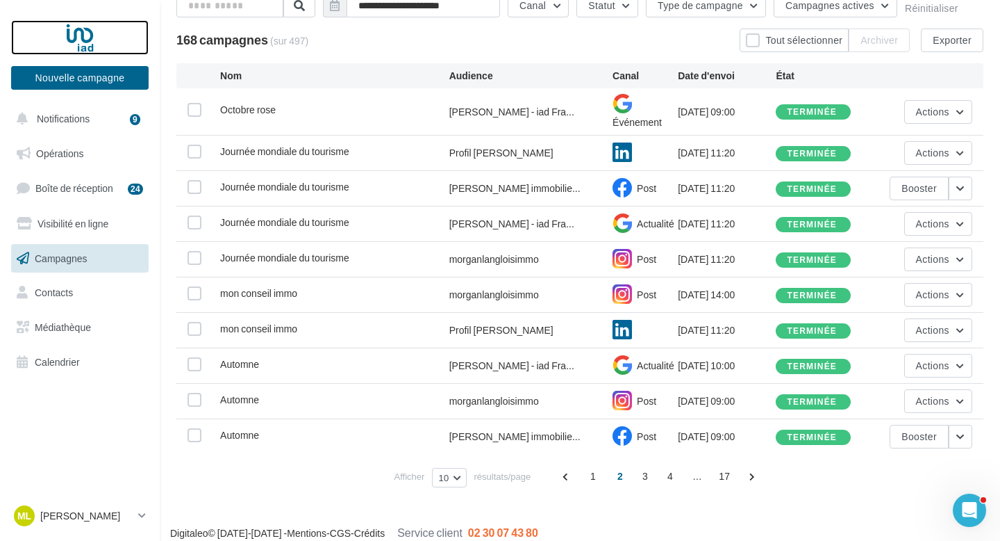
click at [86, 33] on div at bounding box center [79, 37] width 111 height 35
